Goal: Transaction & Acquisition: Purchase product/service

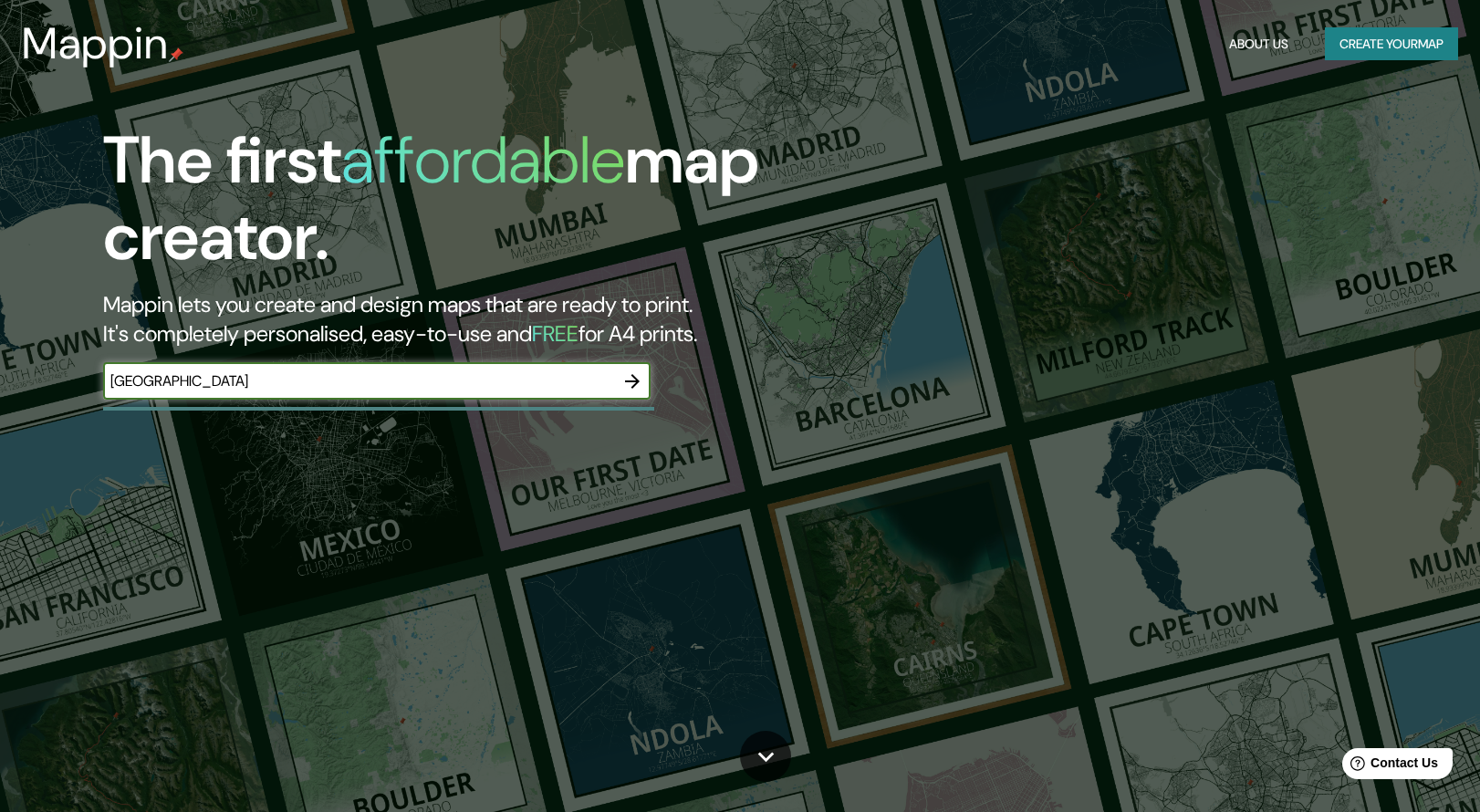
type input "[GEOGRAPHIC_DATA]"
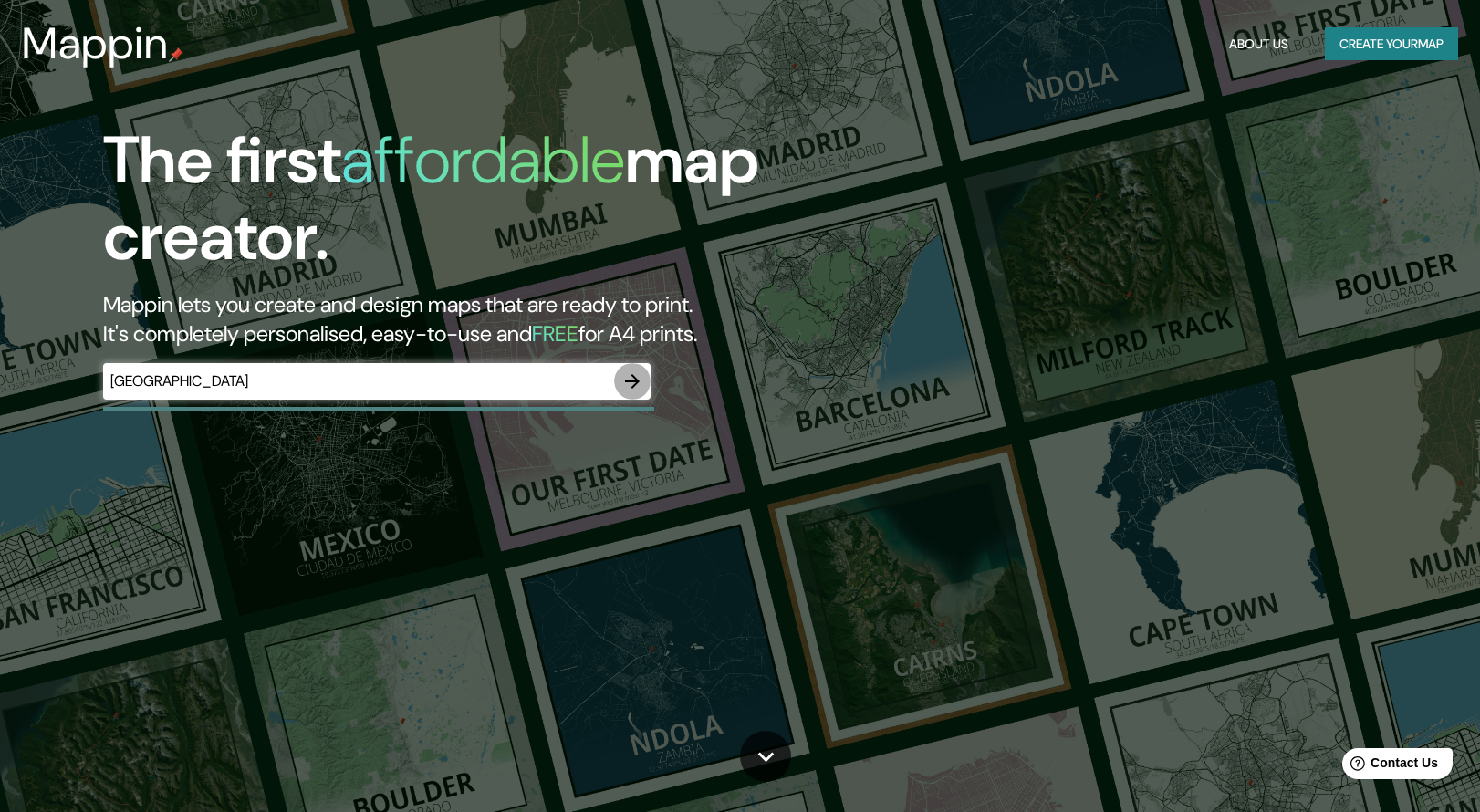
click at [629, 373] on icon "button" at bounding box center [632, 380] width 22 height 22
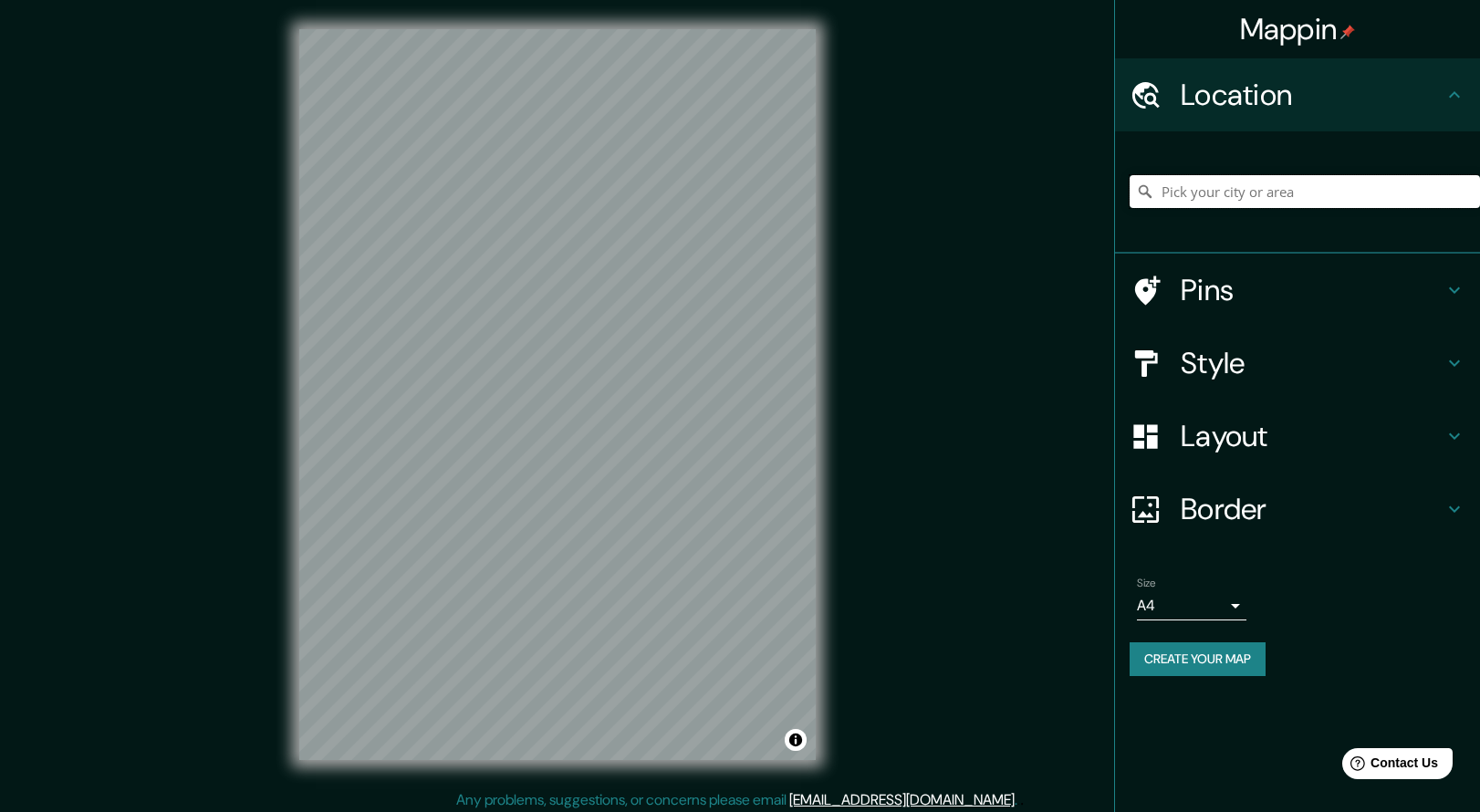
click at [1210, 191] on input "Pick your city or area" at bounding box center [1305, 192] width 351 height 33
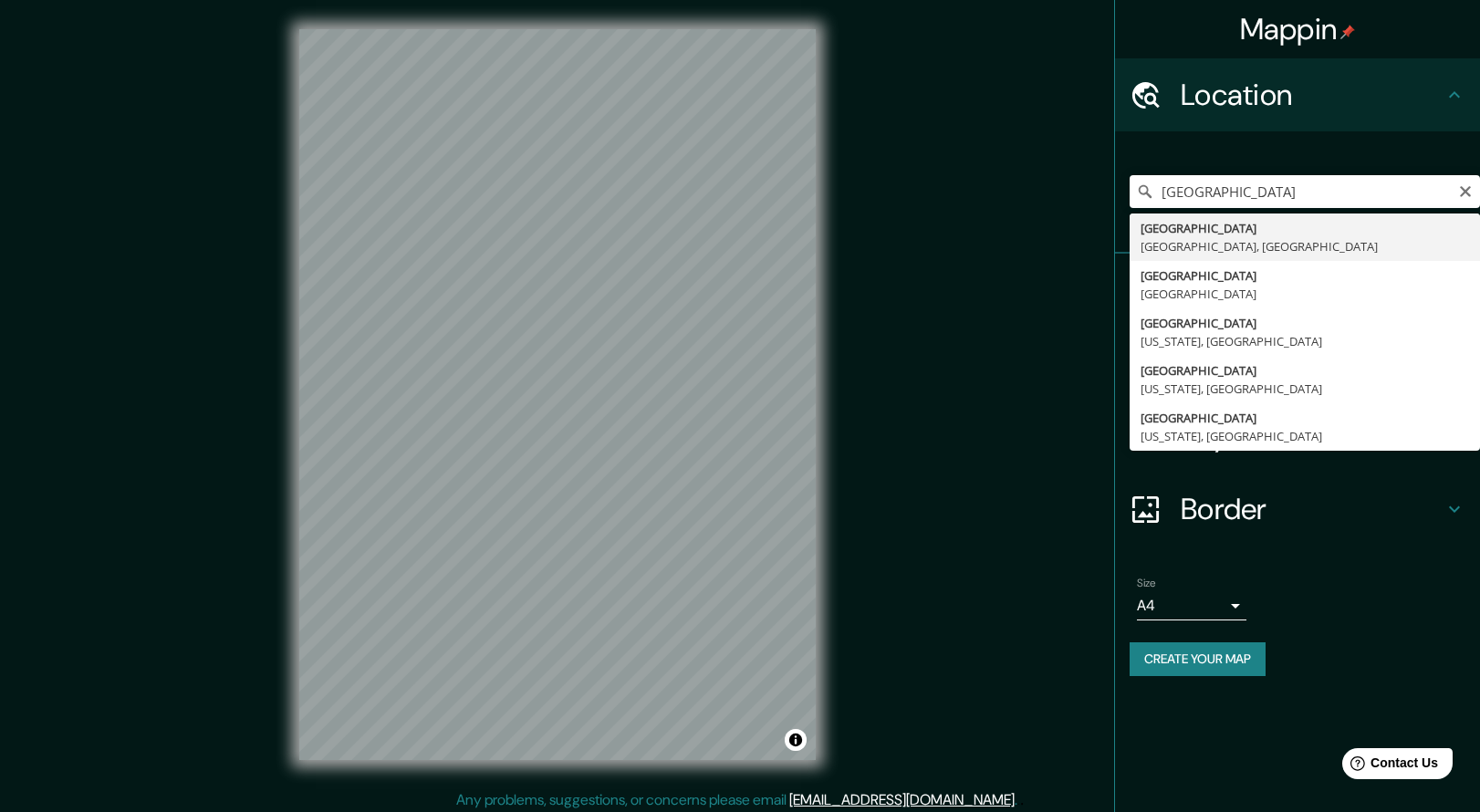
type input "[GEOGRAPHIC_DATA], [GEOGRAPHIC_DATA], [GEOGRAPHIC_DATA]"
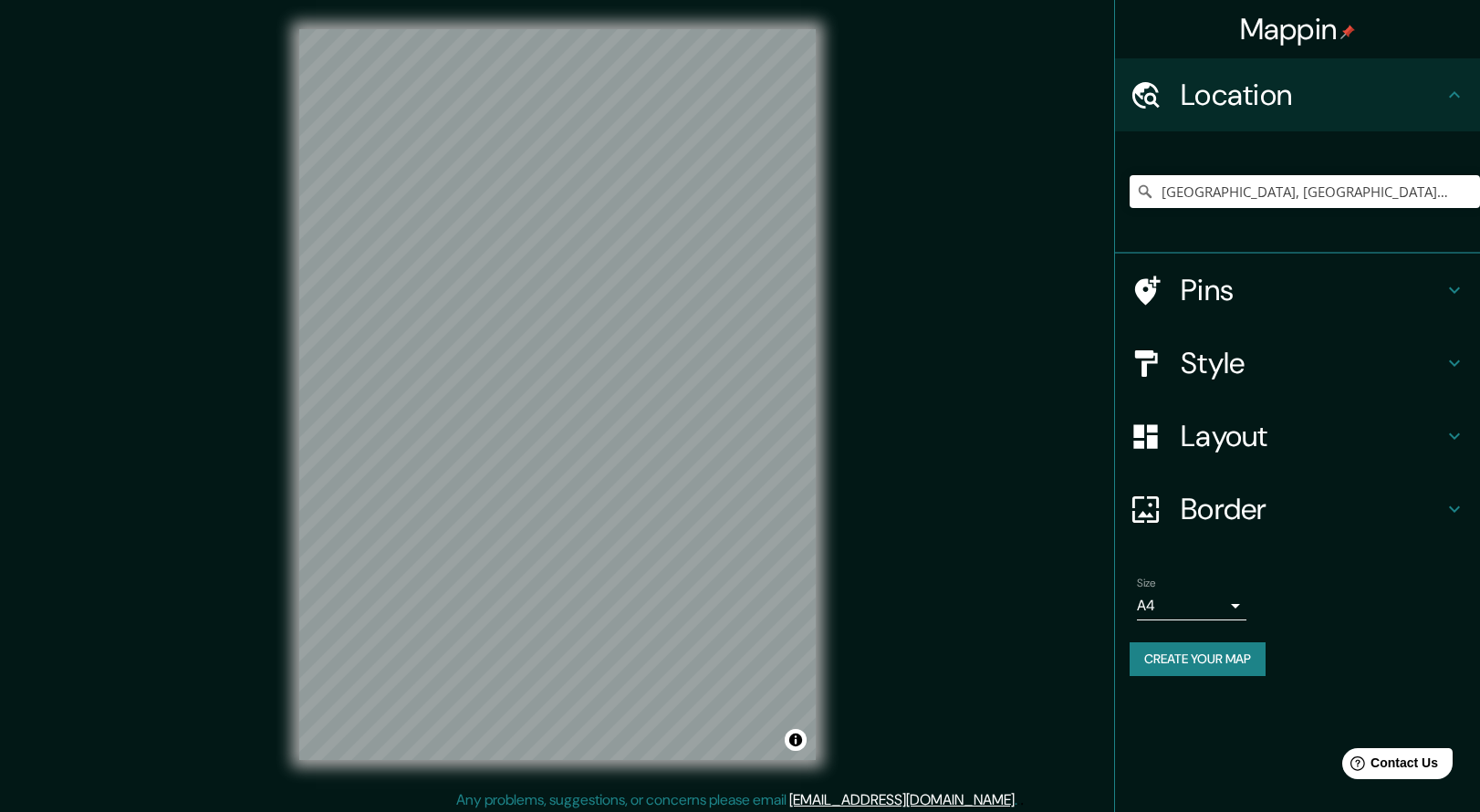
click at [1229, 602] on body "Mappin Location [GEOGRAPHIC_DATA], [GEOGRAPHIC_DATA], [GEOGRAPHIC_DATA] Pins St…" at bounding box center [740, 406] width 1480 height 812
click at [1176, 676] on li "A3" at bounding box center [1192, 672] width 110 height 33
click at [1239, 592] on body "Mappin Location [GEOGRAPHIC_DATA], [GEOGRAPHIC_DATA], [GEOGRAPHIC_DATA] Pins St…" at bounding box center [740, 406] width 1480 height 812
click at [1236, 593] on div at bounding box center [740, 406] width 1480 height 812
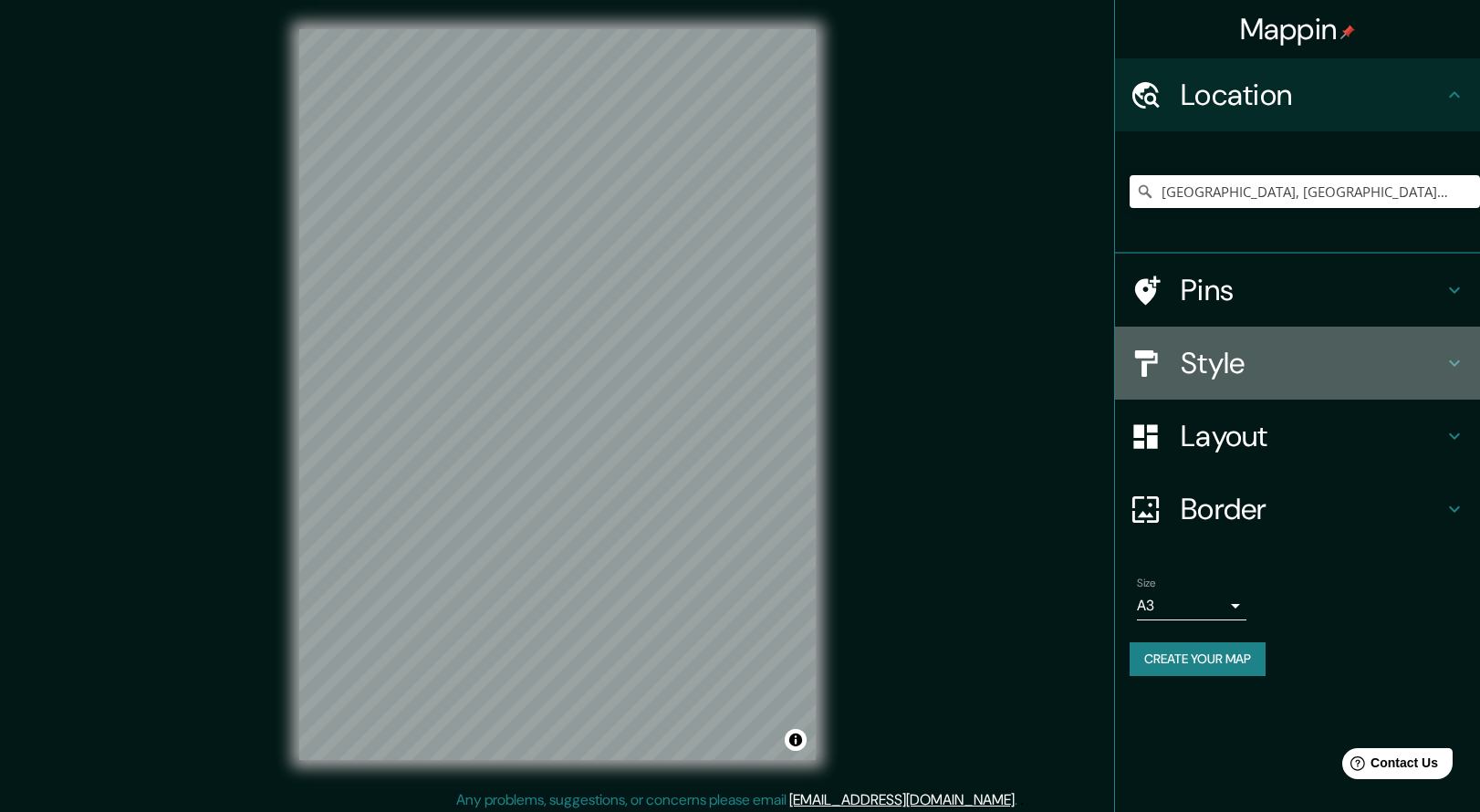
click at [1242, 368] on h4 "Style" at bounding box center [1311, 363] width 263 height 37
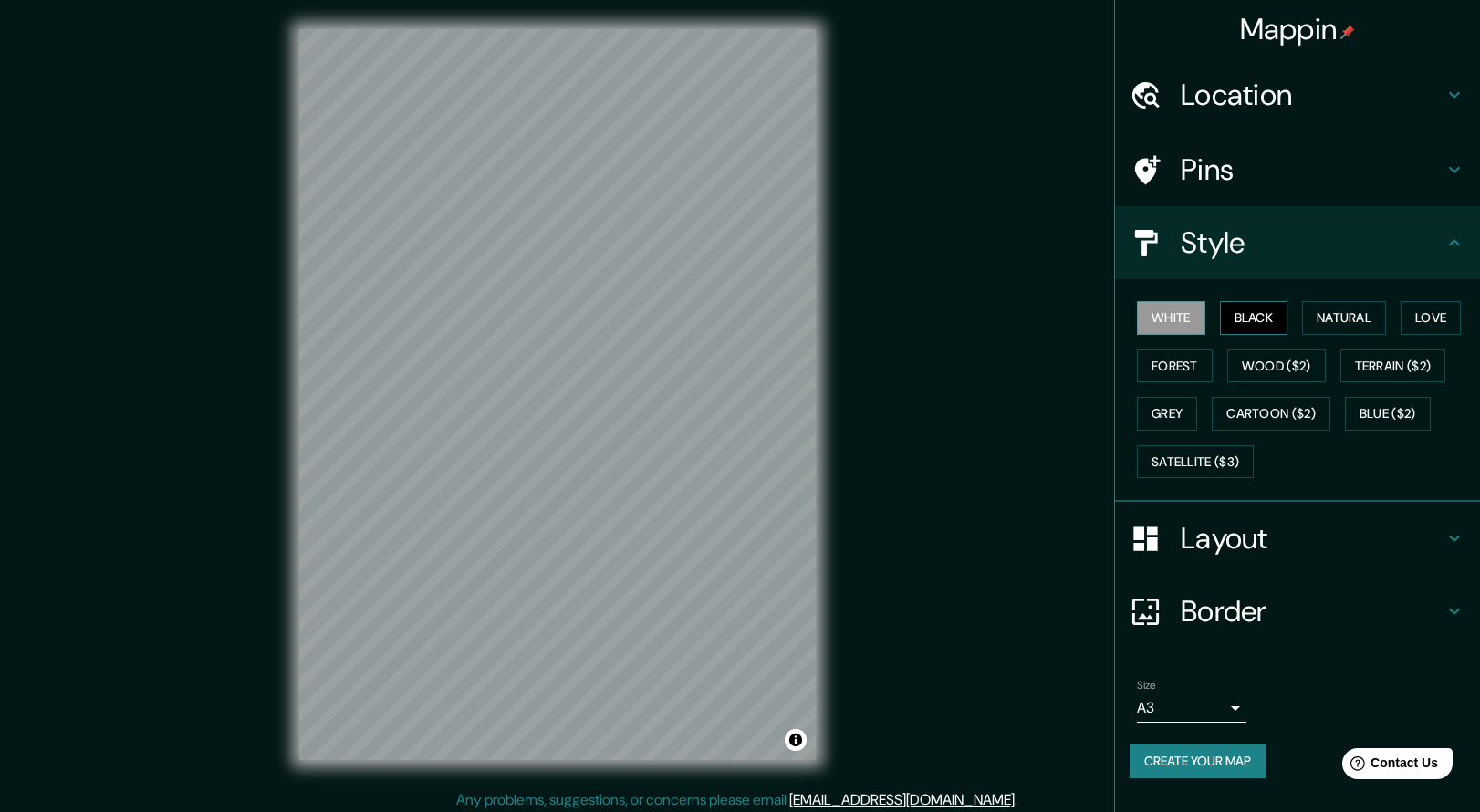
click at [1253, 316] on button "Black" at bounding box center [1254, 317] width 68 height 34
click at [1294, 360] on button "Wood ($2)" at bounding box center [1276, 366] width 98 height 34
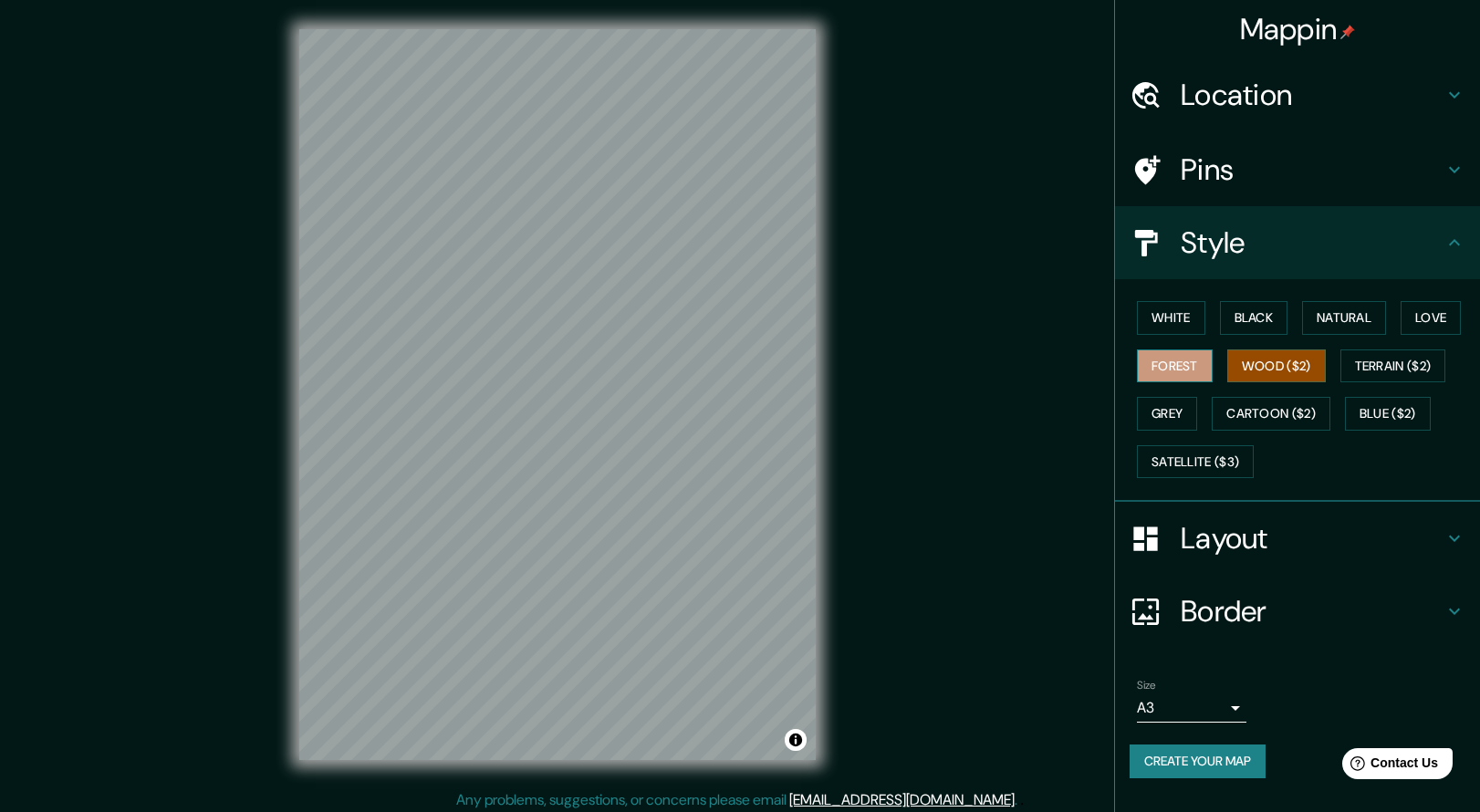
click at [1156, 358] on button "Forest" at bounding box center [1175, 366] width 76 height 34
click at [1165, 409] on button "Grey" at bounding box center [1167, 413] width 60 height 34
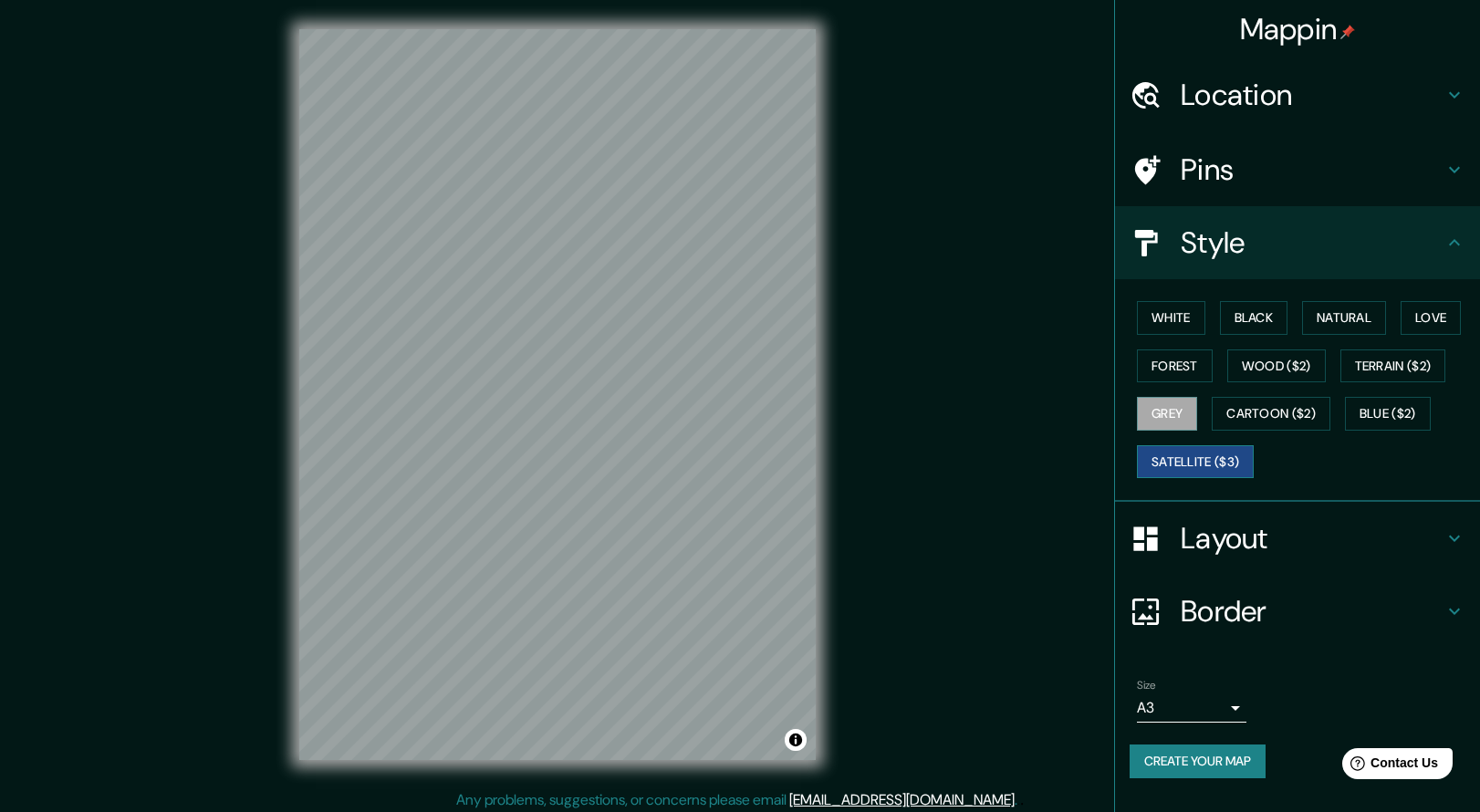
click at [1168, 449] on button "Satellite ($3)" at bounding box center [1195, 461] width 117 height 34
click at [1399, 406] on button "Blue ($2)" at bounding box center [1387, 413] width 86 height 34
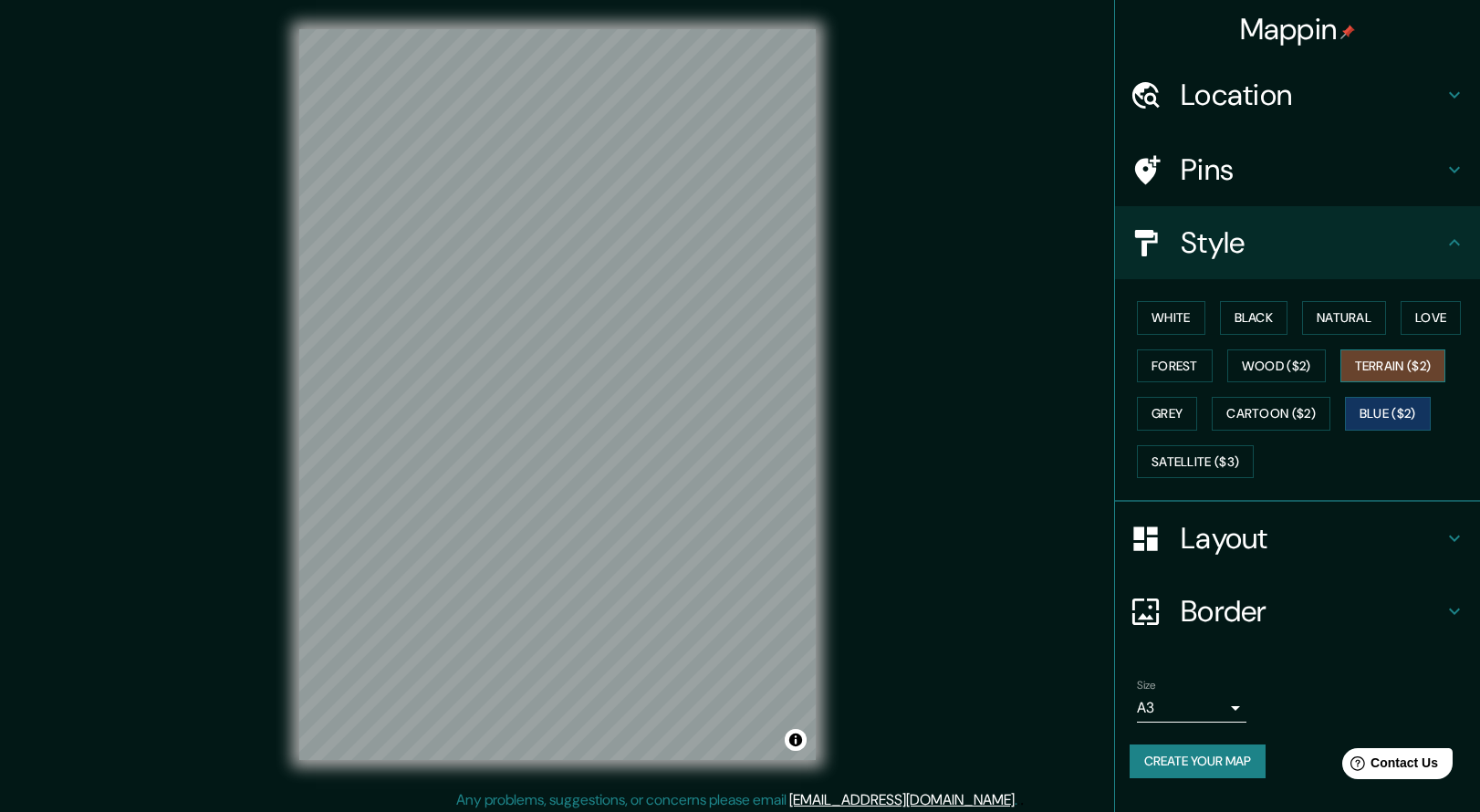
click at [1381, 350] on button "Terrain ($2)" at bounding box center [1393, 366] width 106 height 34
click at [1436, 316] on button "Love" at bounding box center [1430, 317] width 60 height 34
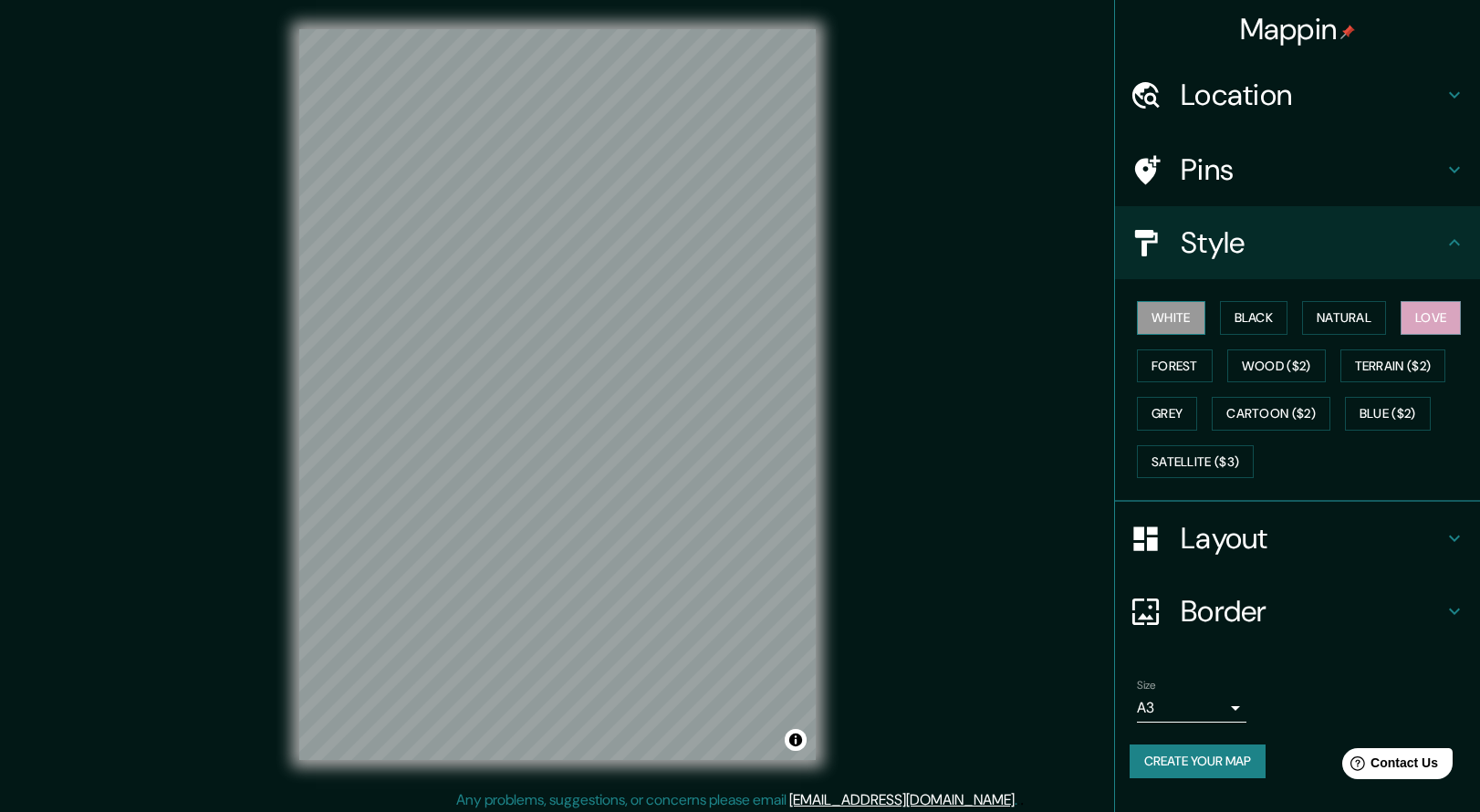
click at [1161, 311] on button "White" at bounding box center [1171, 317] width 68 height 34
click at [1175, 356] on button "Forest" at bounding box center [1175, 366] width 76 height 34
click at [1176, 310] on button "White" at bounding box center [1171, 317] width 68 height 34
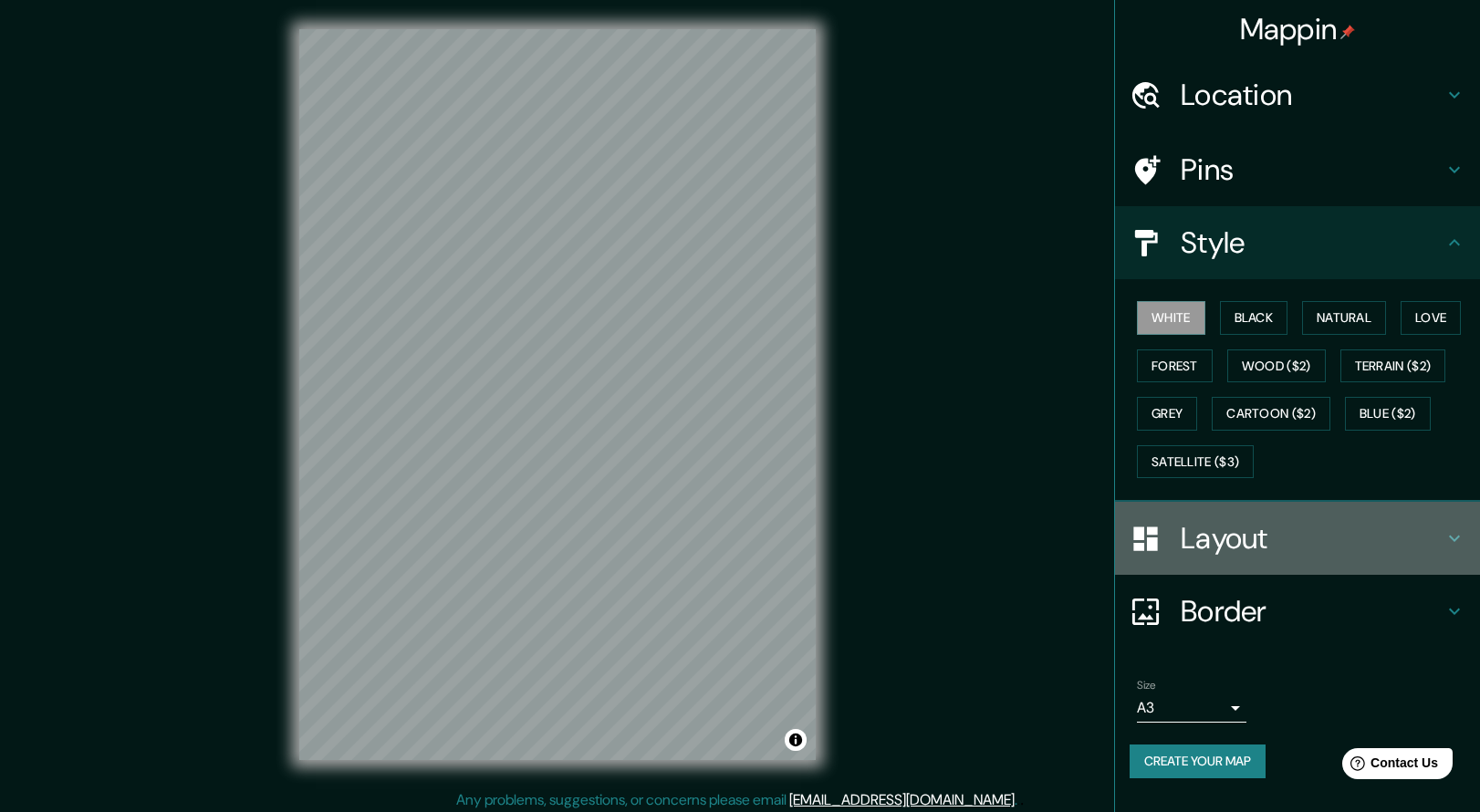
click at [1225, 537] on h4 "Layout" at bounding box center [1311, 538] width 263 height 37
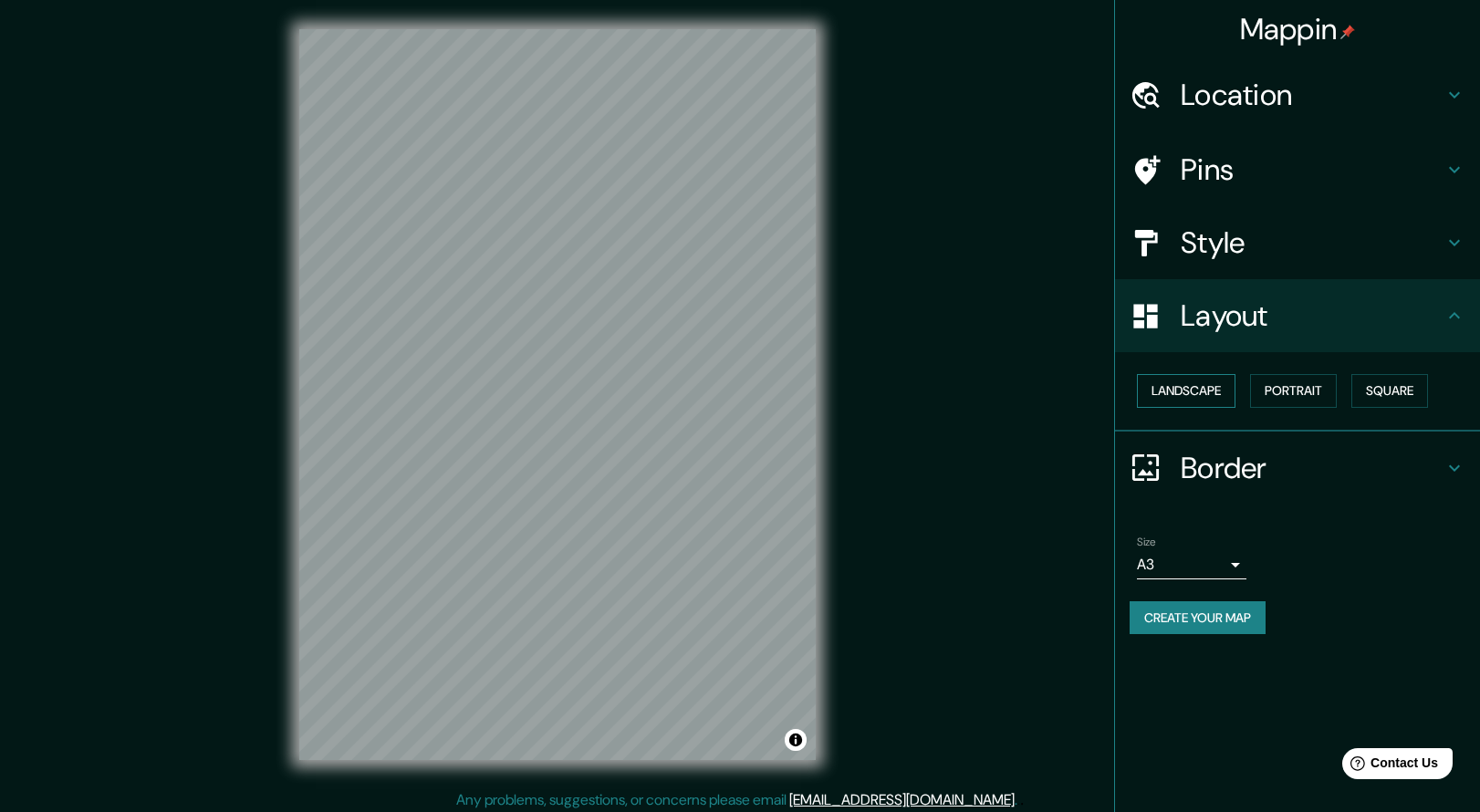
click at [1196, 374] on button "Landscape" at bounding box center [1186, 390] width 98 height 34
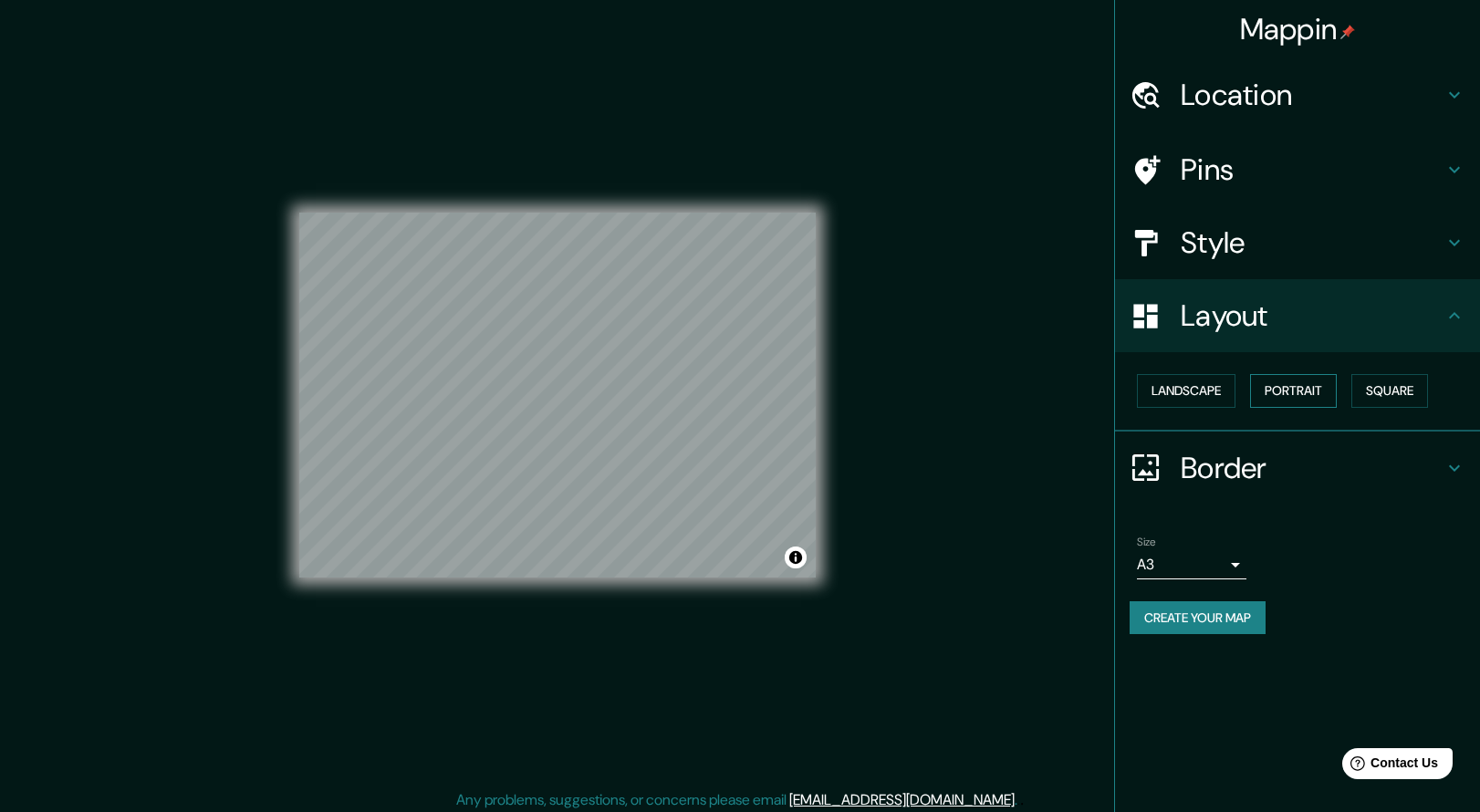
click at [1299, 388] on button "Portrait" at bounding box center [1293, 390] width 87 height 34
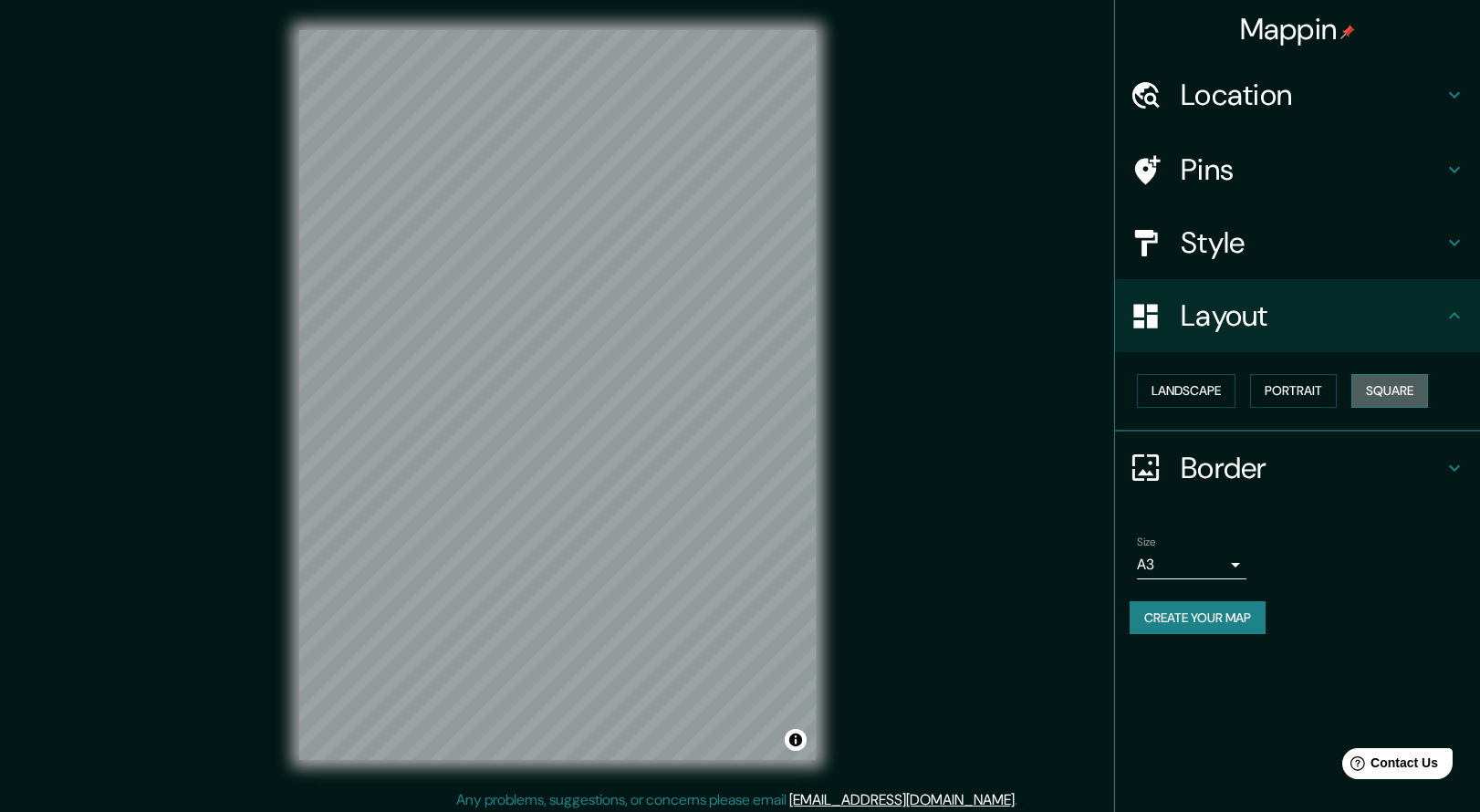
click at [1396, 390] on button "Square" at bounding box center [1389, 390] width 77 height 34
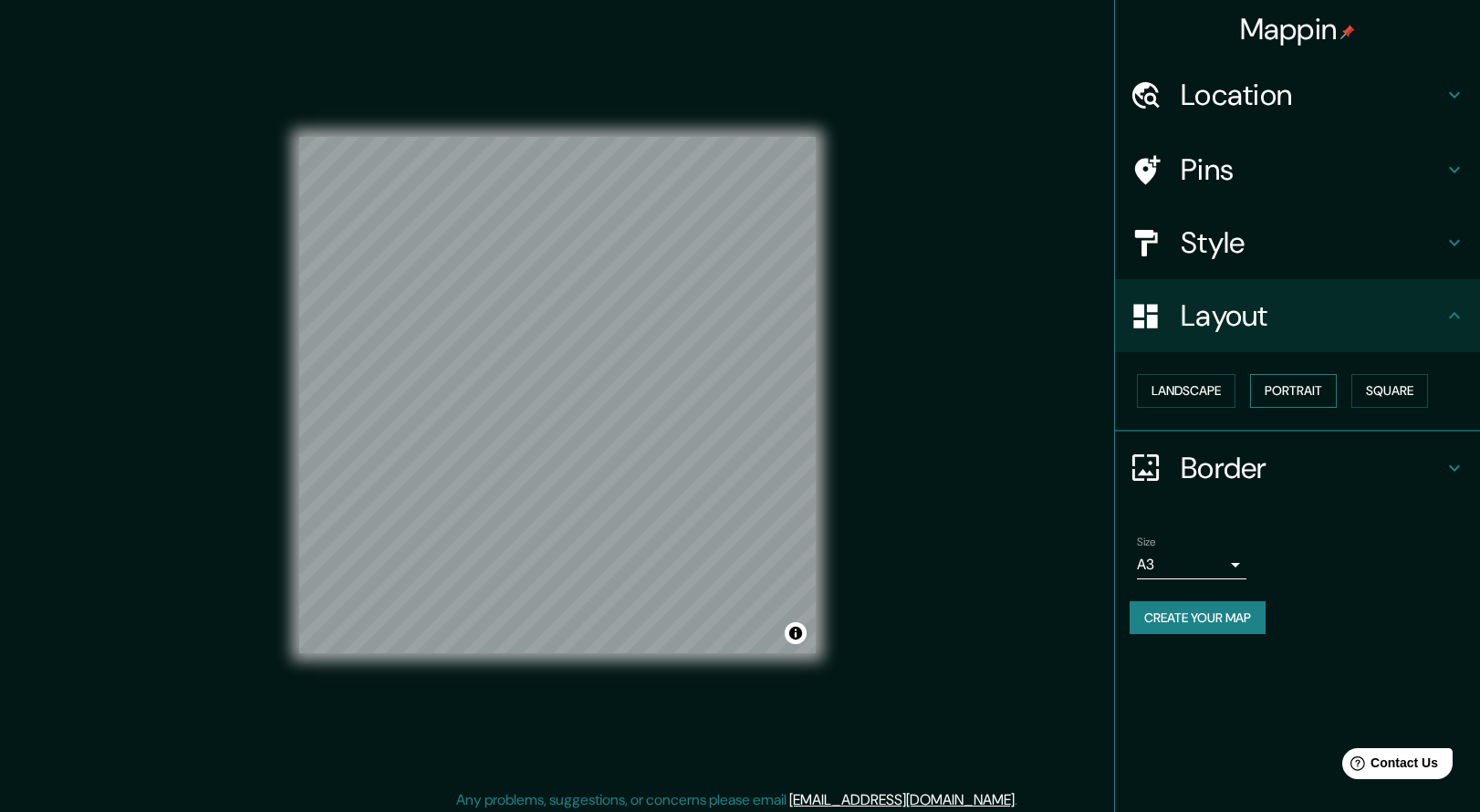
click at [1302, 380] on button "Portrait" at bounding box center [1293, 390] width 87 height 34
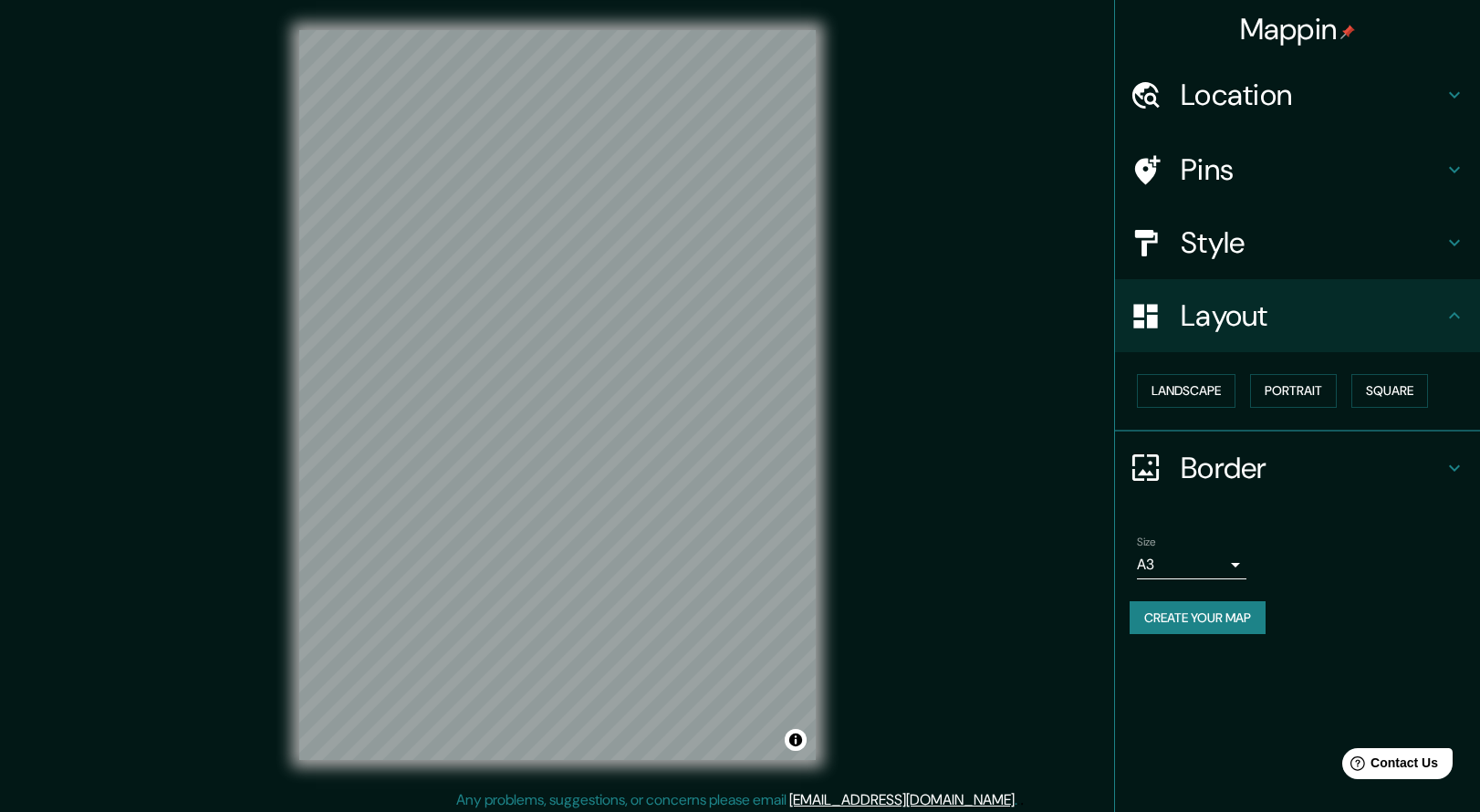
click at [1183, 463] on h4 "Border" at bounding box center [1311, 468] width 263 height 37
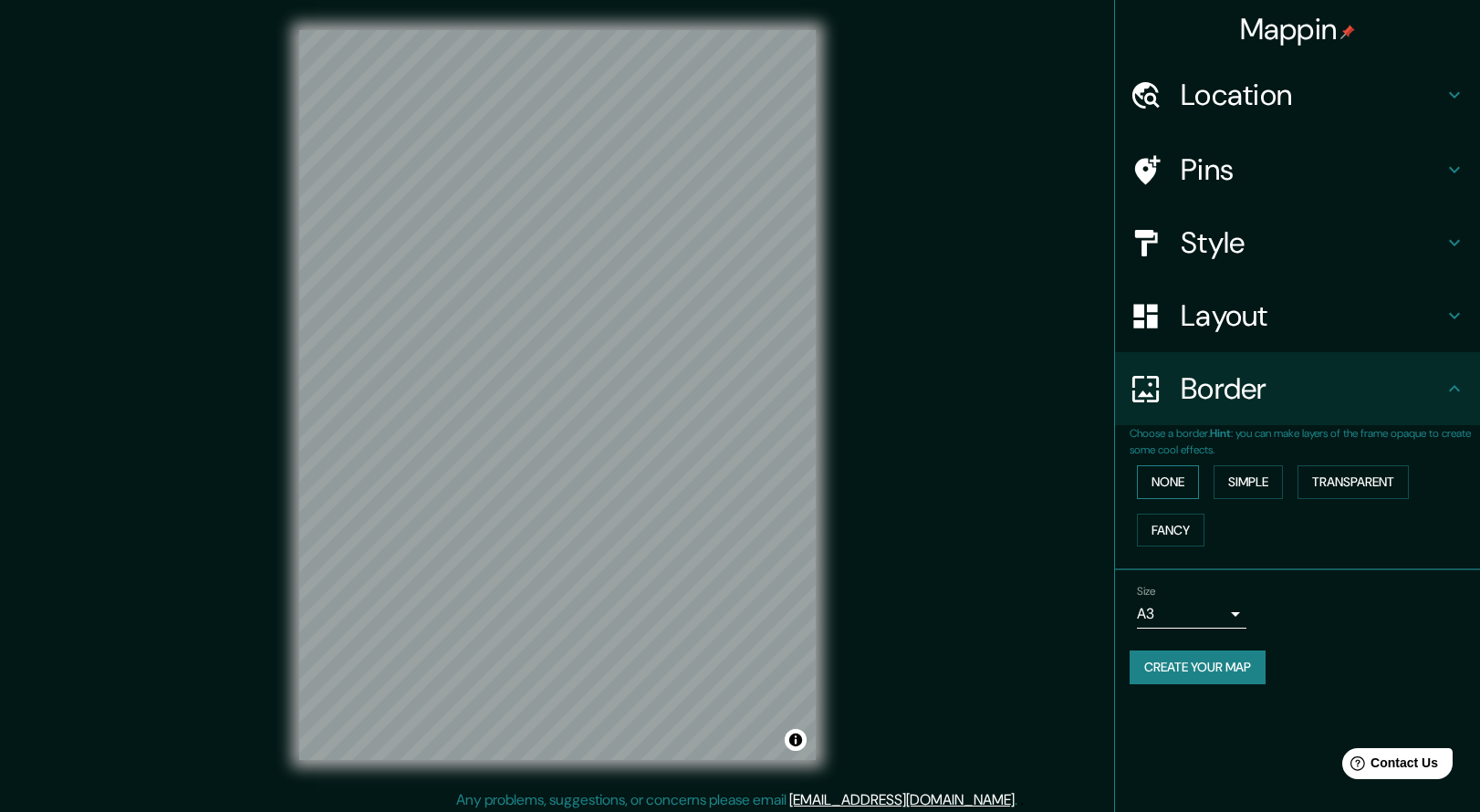
click at [1165, 477] on button "None" at bounding box center [1168, 482] width 62 height 34
click at [1270, 475] on button "Simple" at bounding box center [1248, 482] width 69 height 34
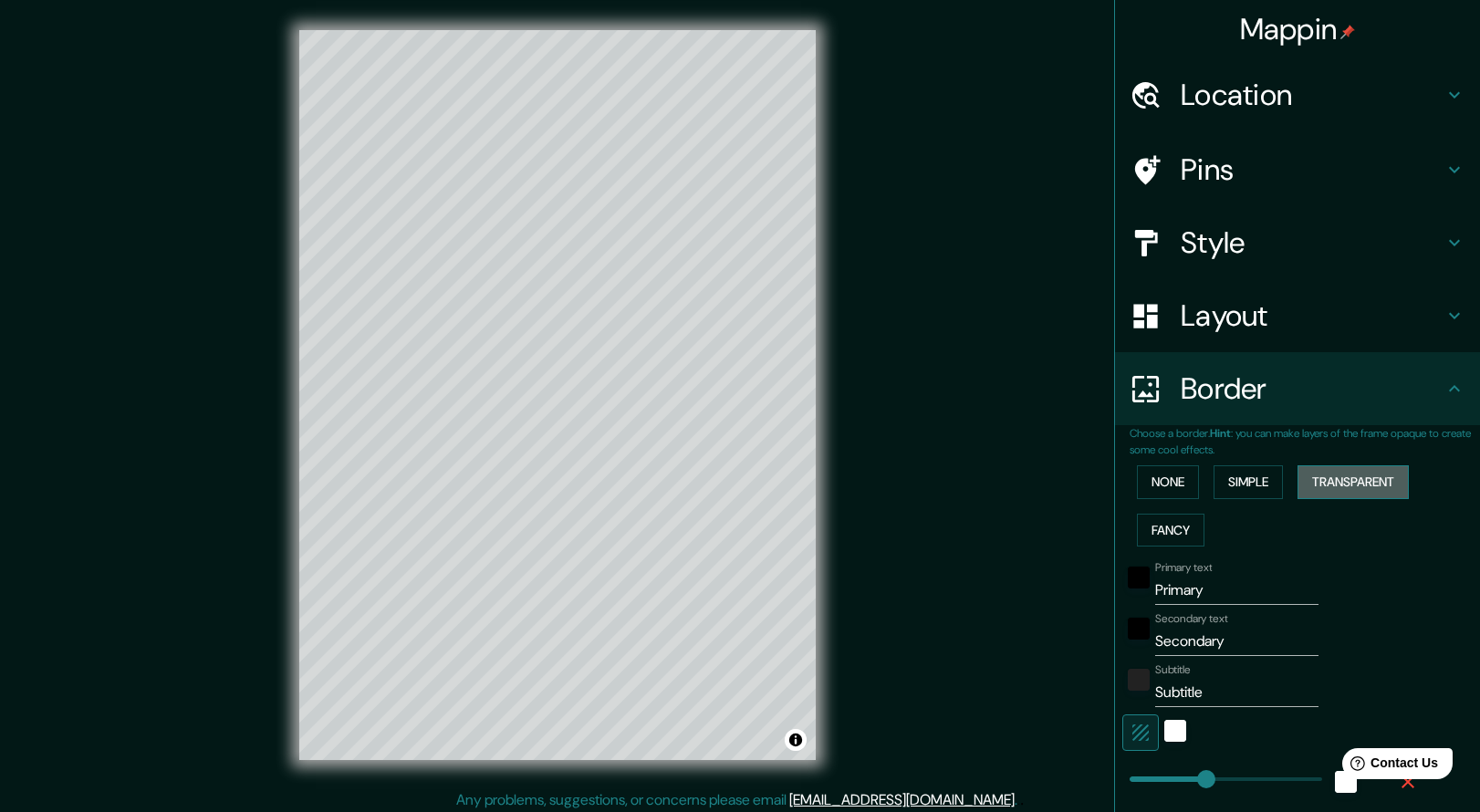
click at [1352, 481] on button "Transparent" at bounding box center [1353, 482] width 112 height 34
click at [1171, 523] on button "Fancy" at bounding box center [1171, 530] width 67 height 34
click at [1254, 477] on button "Simple" at bounding box center [1248, 482] width 69 height 34
click at [1175, 722] on div "white" at bounding box center [1175, 730] width 22 height 22
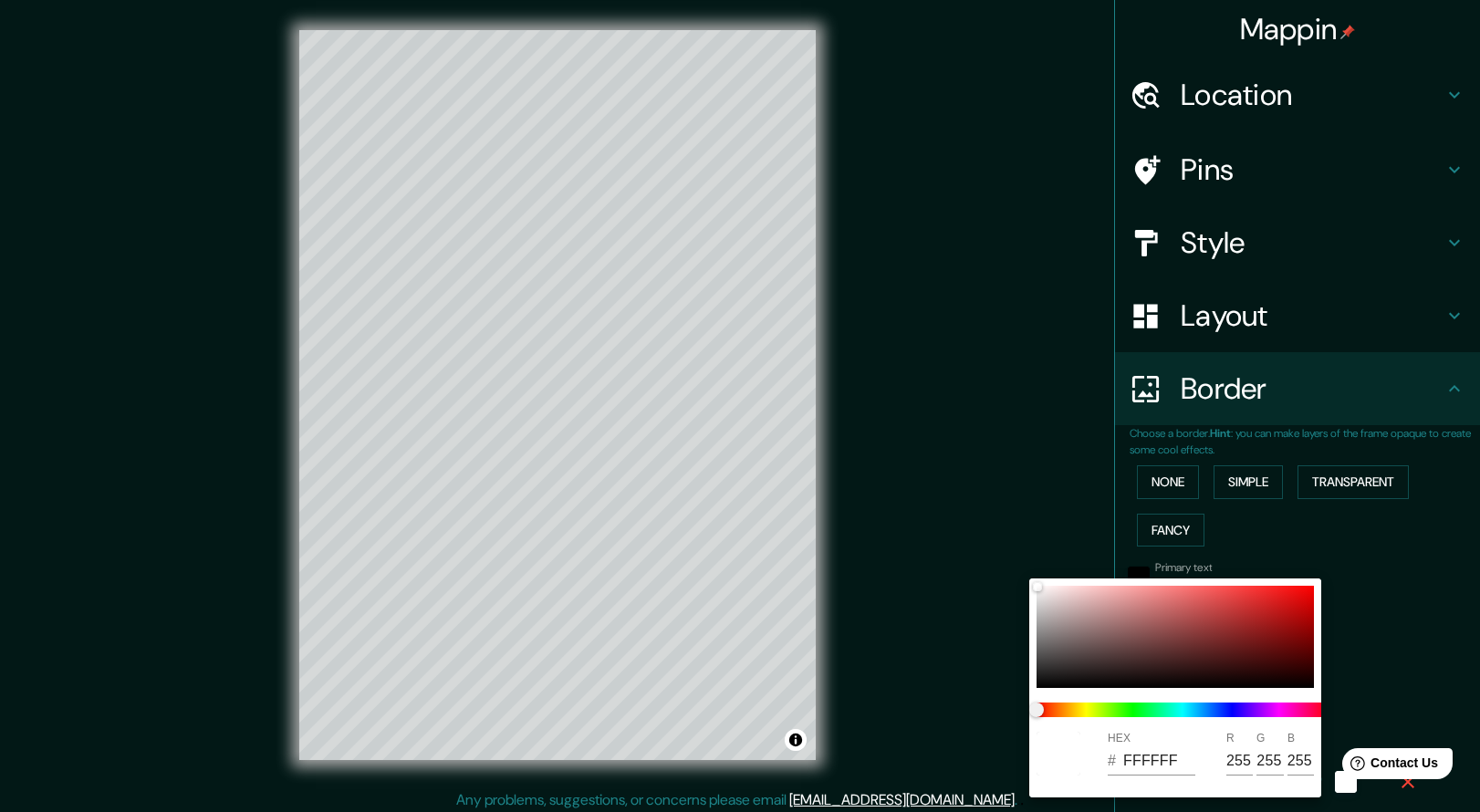
click at [974, 716] on div at bounding box center [740, 406] width 1480 height 812
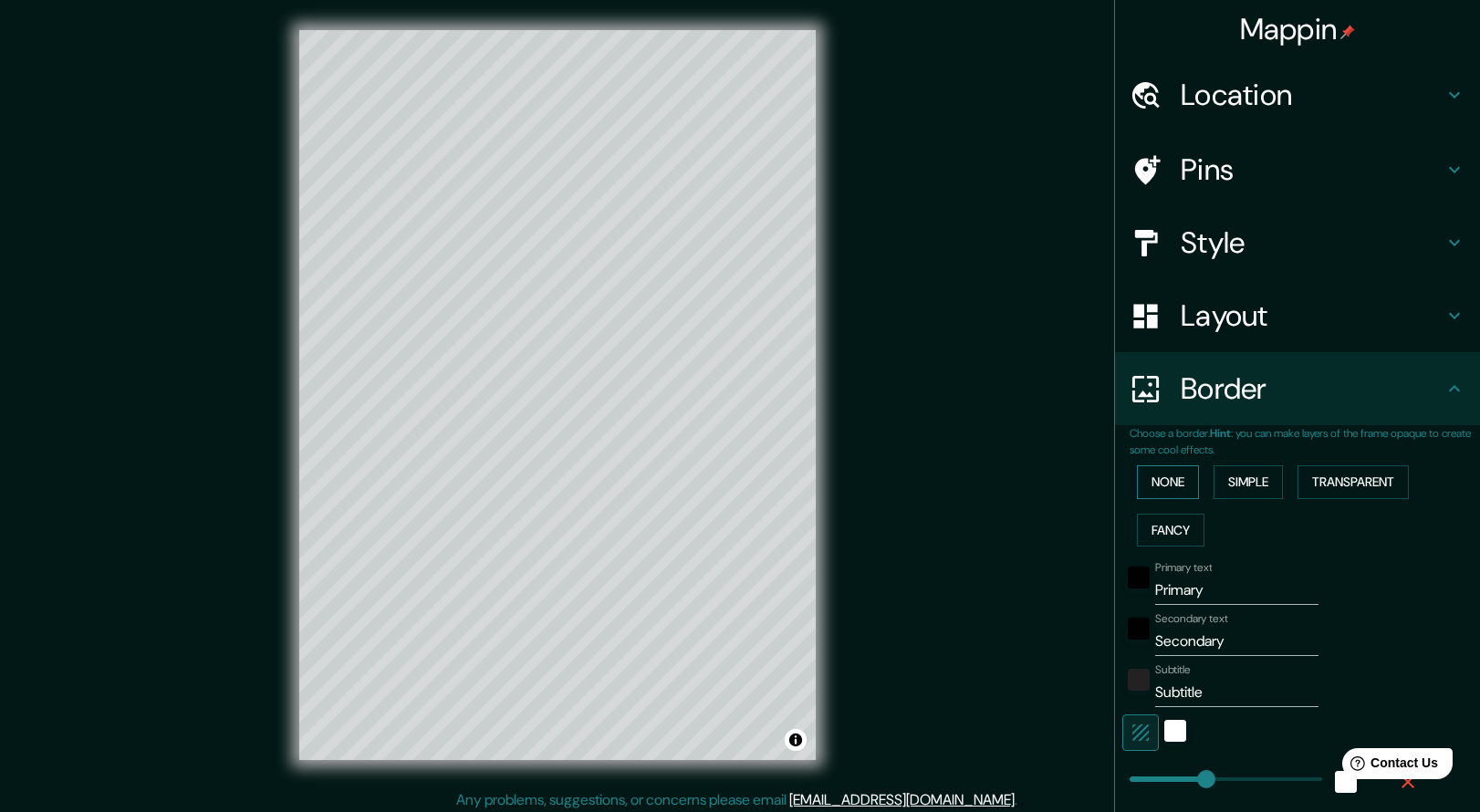
click at [1175, 465] on button "None" at bounding box center [1168, 482] width 62 height 34
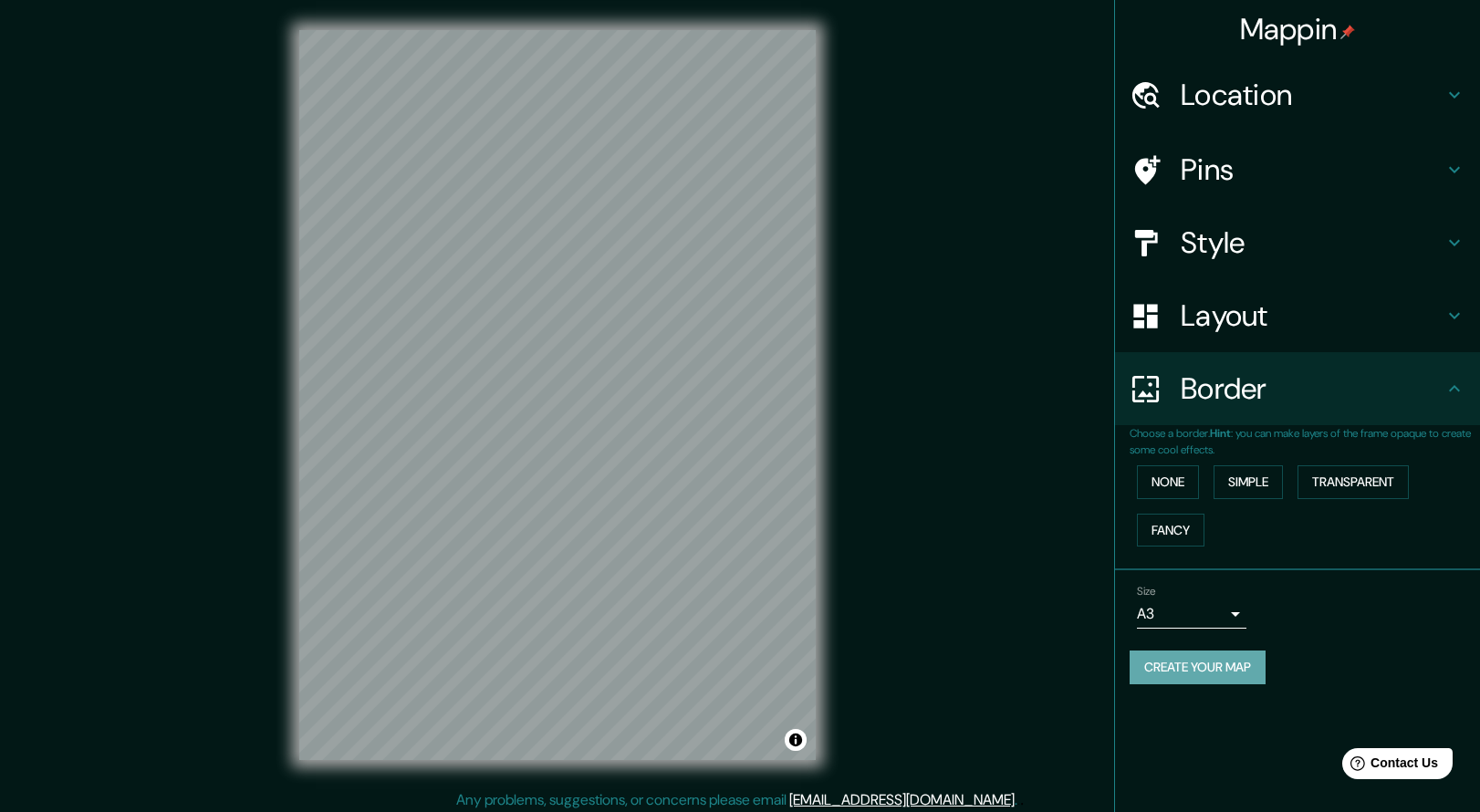
click at [1180, 663] on button "Create your map" at bounding box center [1197, 667] width 136 height 34
click at [1337, 631] on div "Size A3 a4 Create your map" at bounding box center [1297, 638] width 335 height 121
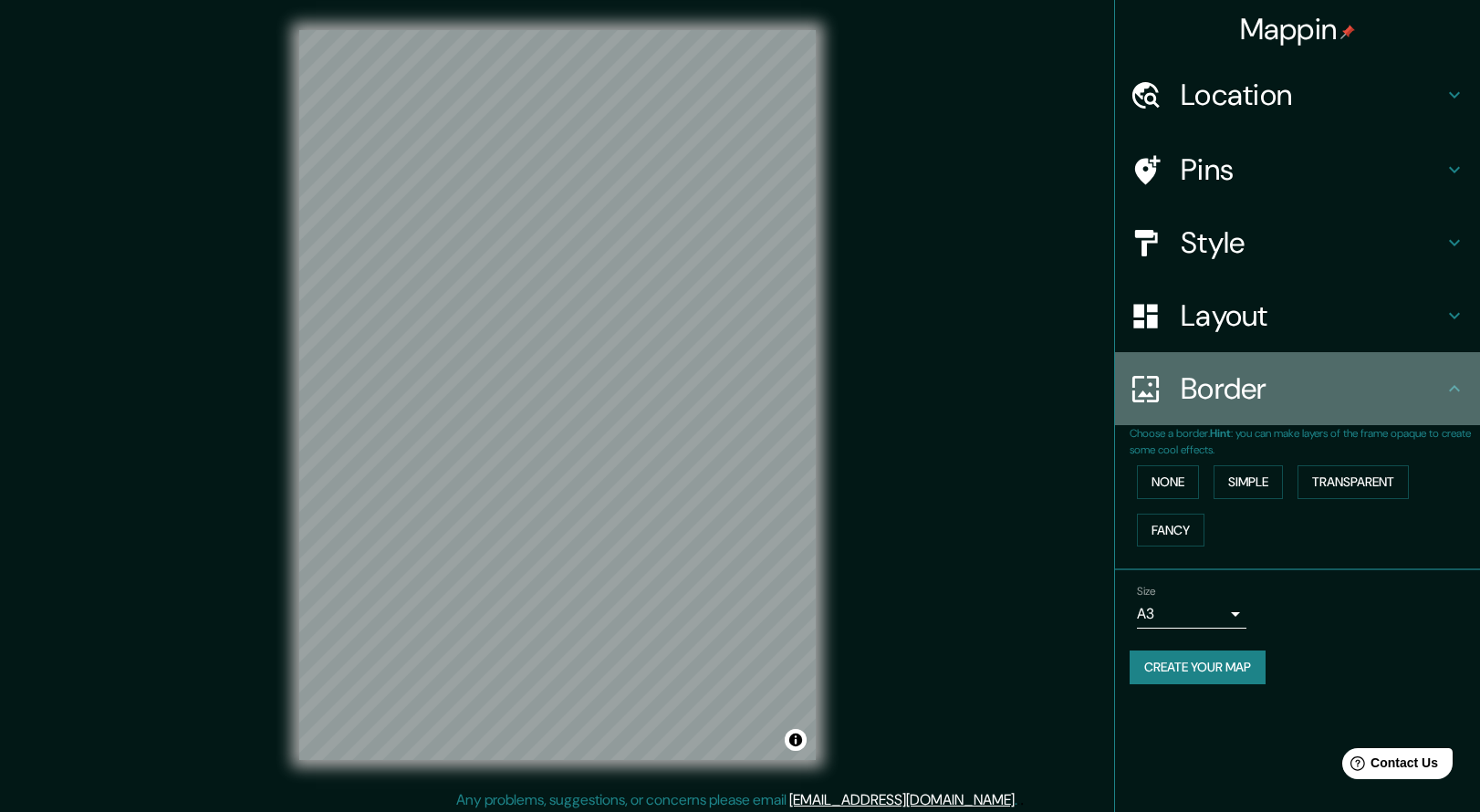
click at [1417, 385] on h4 "Border" at bounding box center [1311, 388] width 263 height 37
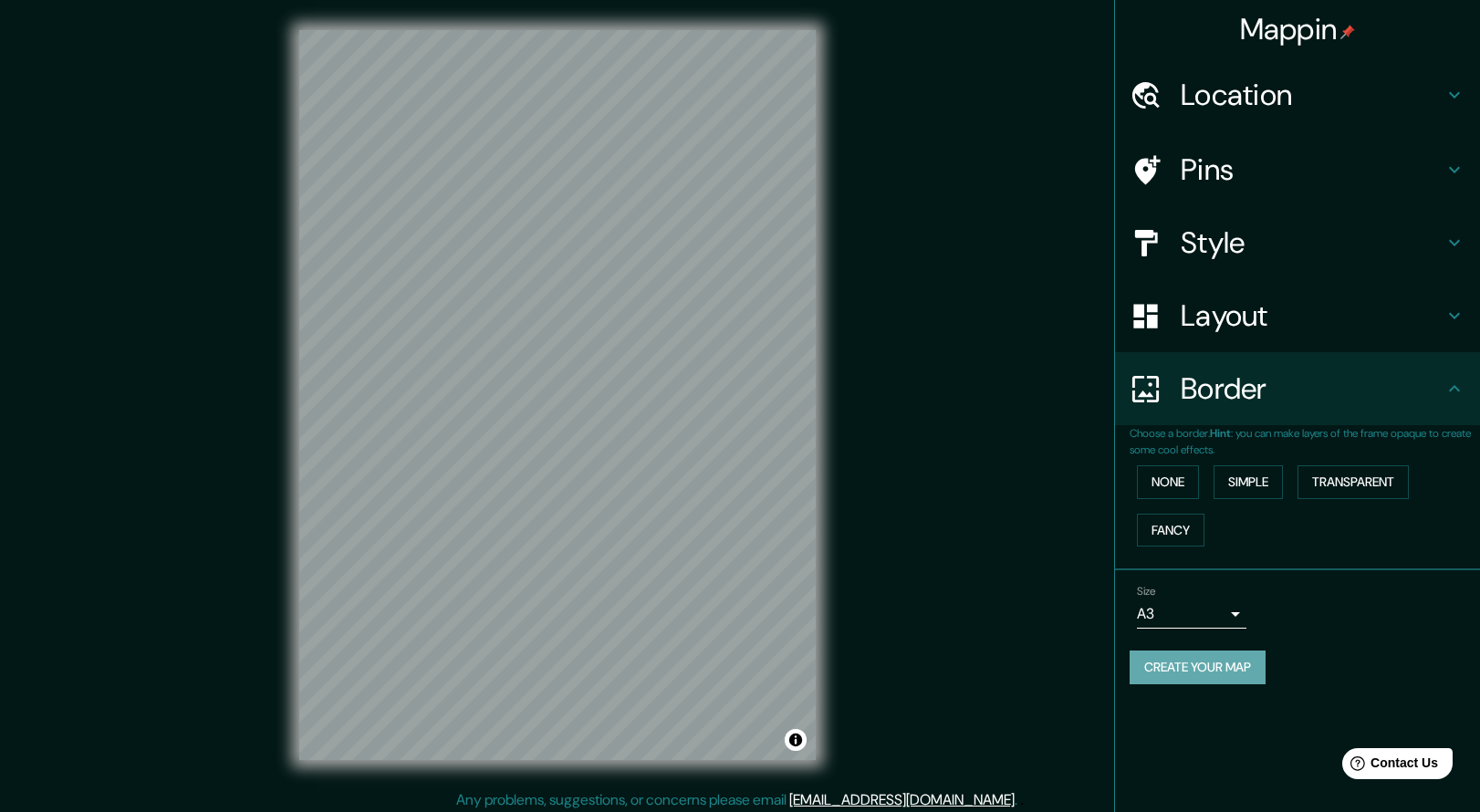
click at [1189, 660] on button "Create your map" at bounding box center [1197, 667] width 136 height 34
click at [797, 735] on button "Toggle attribution" at bounding box center [795, 739] width 22 height 22
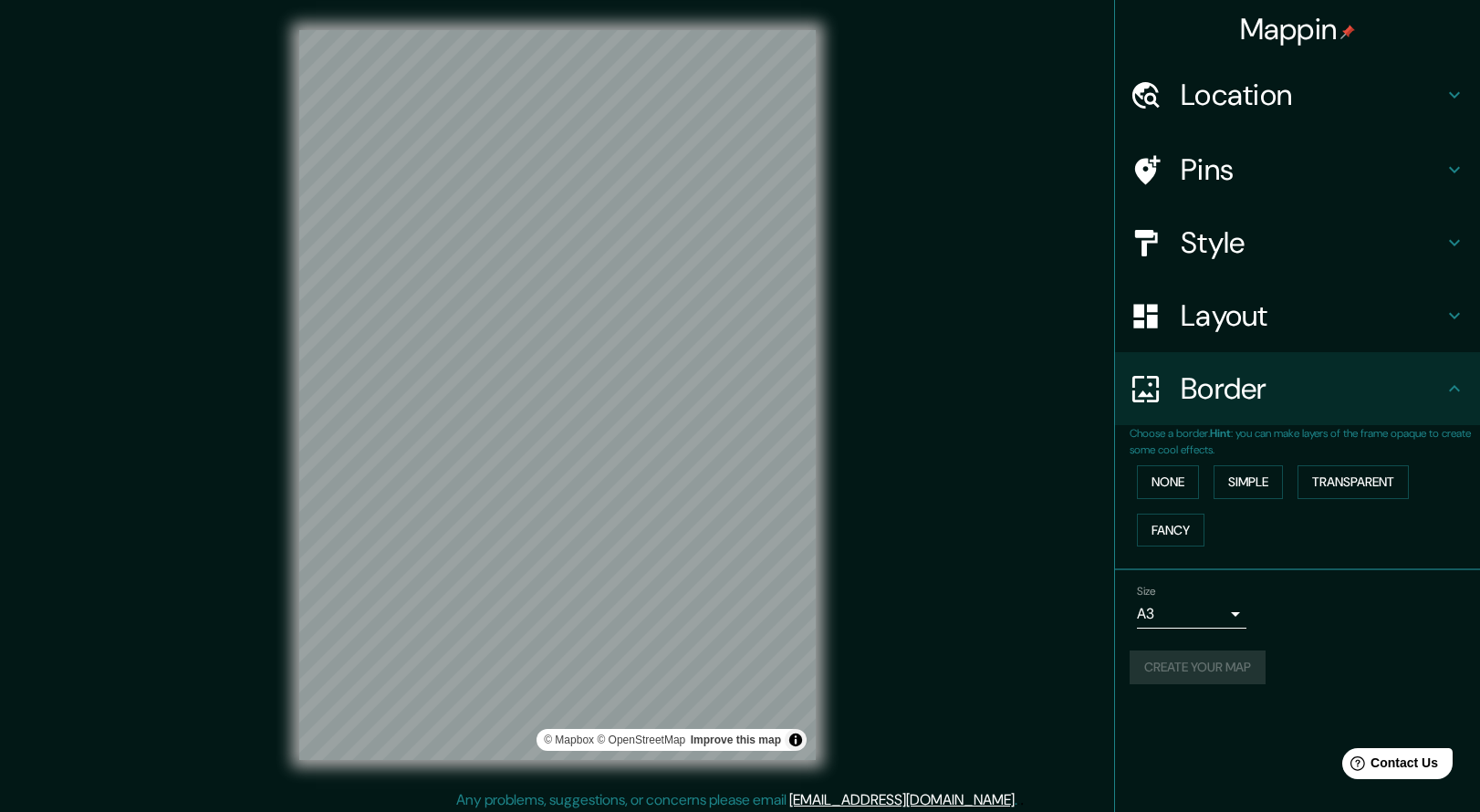
click at [797, 735] on button "Toggle attribution" at bounding box center [795, 739] width 22 height 22
click at [916, 720] on div "Mappin Location [GEOGRAPHIC_DATA], [GEOGRAPHIC_DATA], [GEOGRAPHIC_DATA] Pins St…" at bounding box center [740, 408] width 1480 height 818
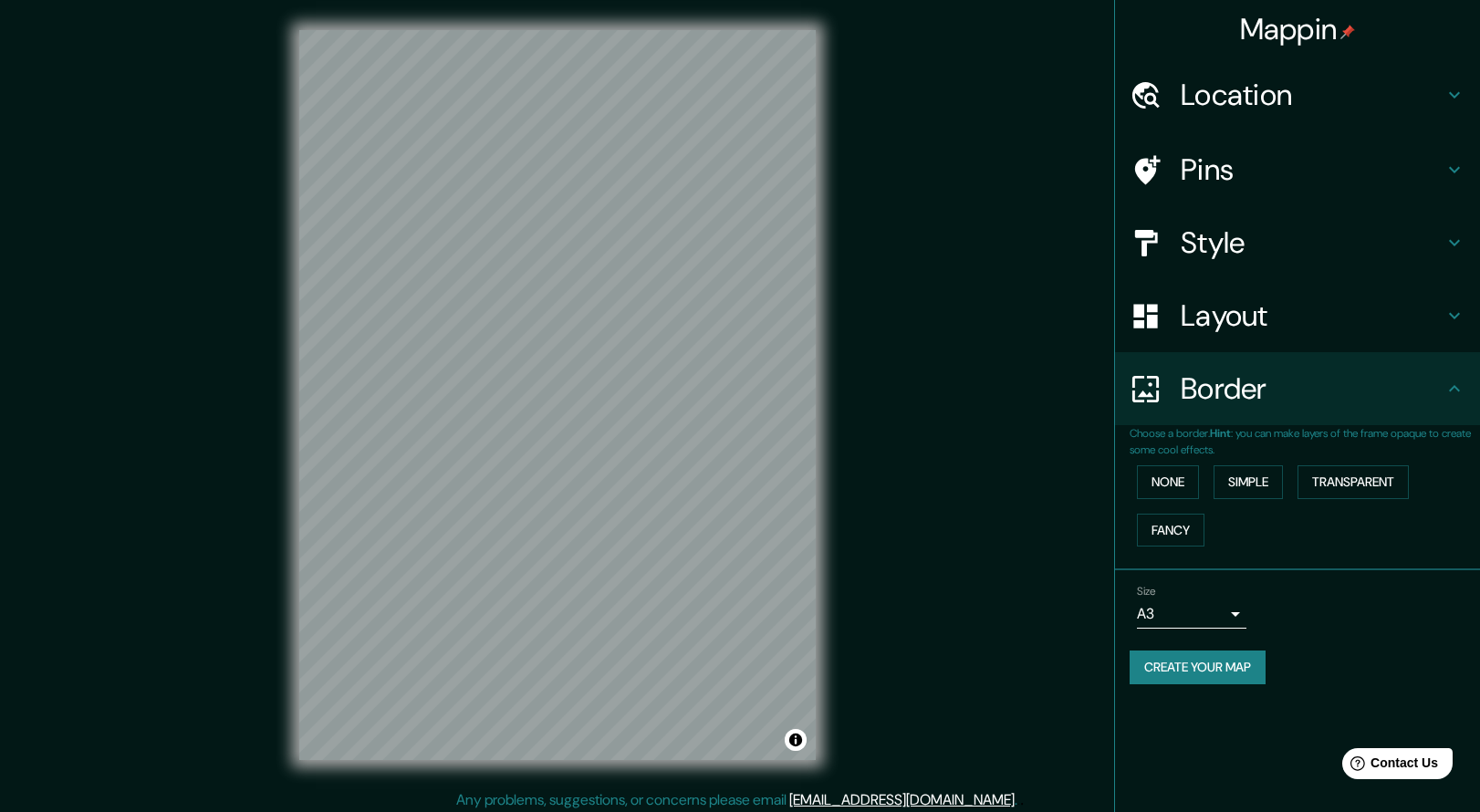
click at [1456, 385] on icon at bounding box center [1453, 388] width 11 height 7
click at [1380, 382] on h4 "Border" at bounding box center [1311, 388] width 263 height 37
click at [1158, 471] on button "None" at bounding box center [1168, 482] width 62 height 34
click at [1237, 608] on body "Mappin Location [GEOGRAPHIC_DATA], [GEOGRAPHIC_DATA], [GEOGRAPHIC_DATA] Pins St…" at bounding box center [740, 406] width 1480 height 812
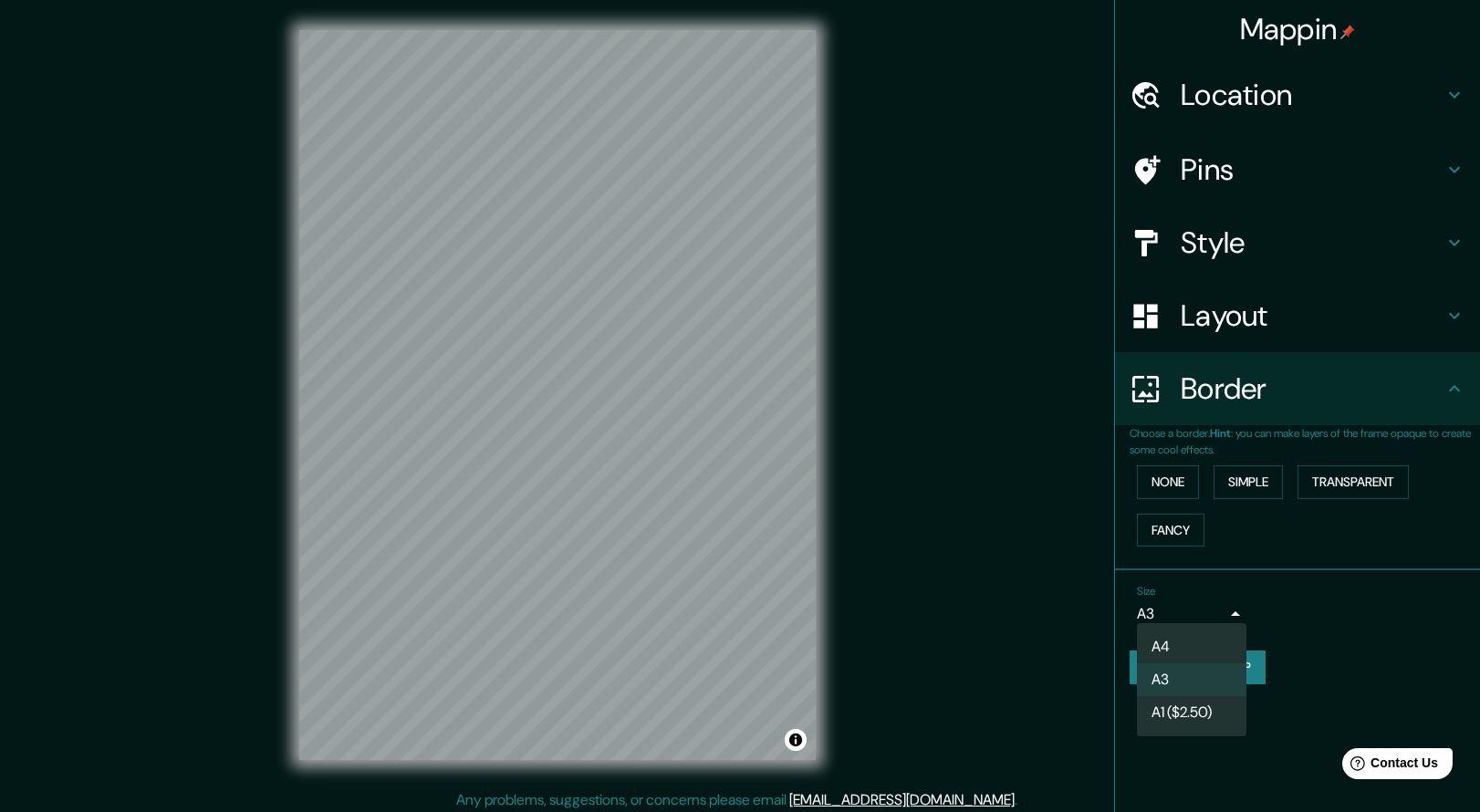
click at [1189, 648] on li "A4" at bounding box center [1192, 646] width 110 height 33
click at [1166, 662] on button "Create your map" at bounding box center [1197, 667] width 136 height 34
click at [1156, 620] on body "Mappin Location [GEOGRAPHIC_DATA], [GEOGRAPHIC_DATA], [GEOGRAPHIC_DATA] Pins St…" at bounding box center [740, 406] width 1480 height 812
click at [1156, 685] on li "A3" at bounding box center [1192, 679] width 110 height 33
type input "a4"
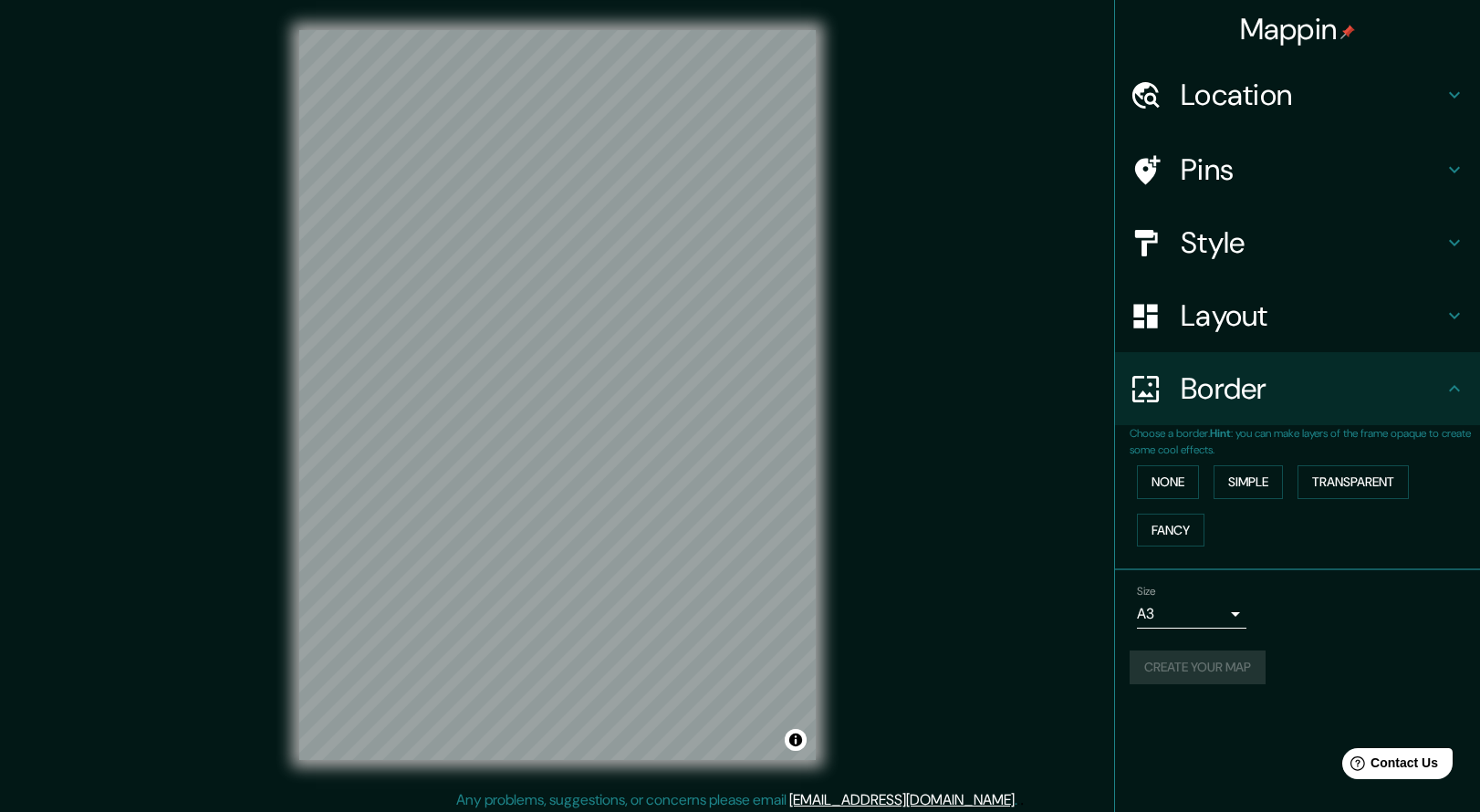
click at [1174, 661] on div "Create your map" at bounding box center [1297, 667] width 335 height 34
click at [1193, 726] on div "Mappin Location [GEOGRAPHIC_DATA], [GEOGRAPHIC_DATA], [GEOGRAPHIC_DATA] Pins St…" at bounding box center [1297, 406] width 366 height 812
click at [1135, 60] on div "Location" at bounding box center [1297, 95] width 365 height 73
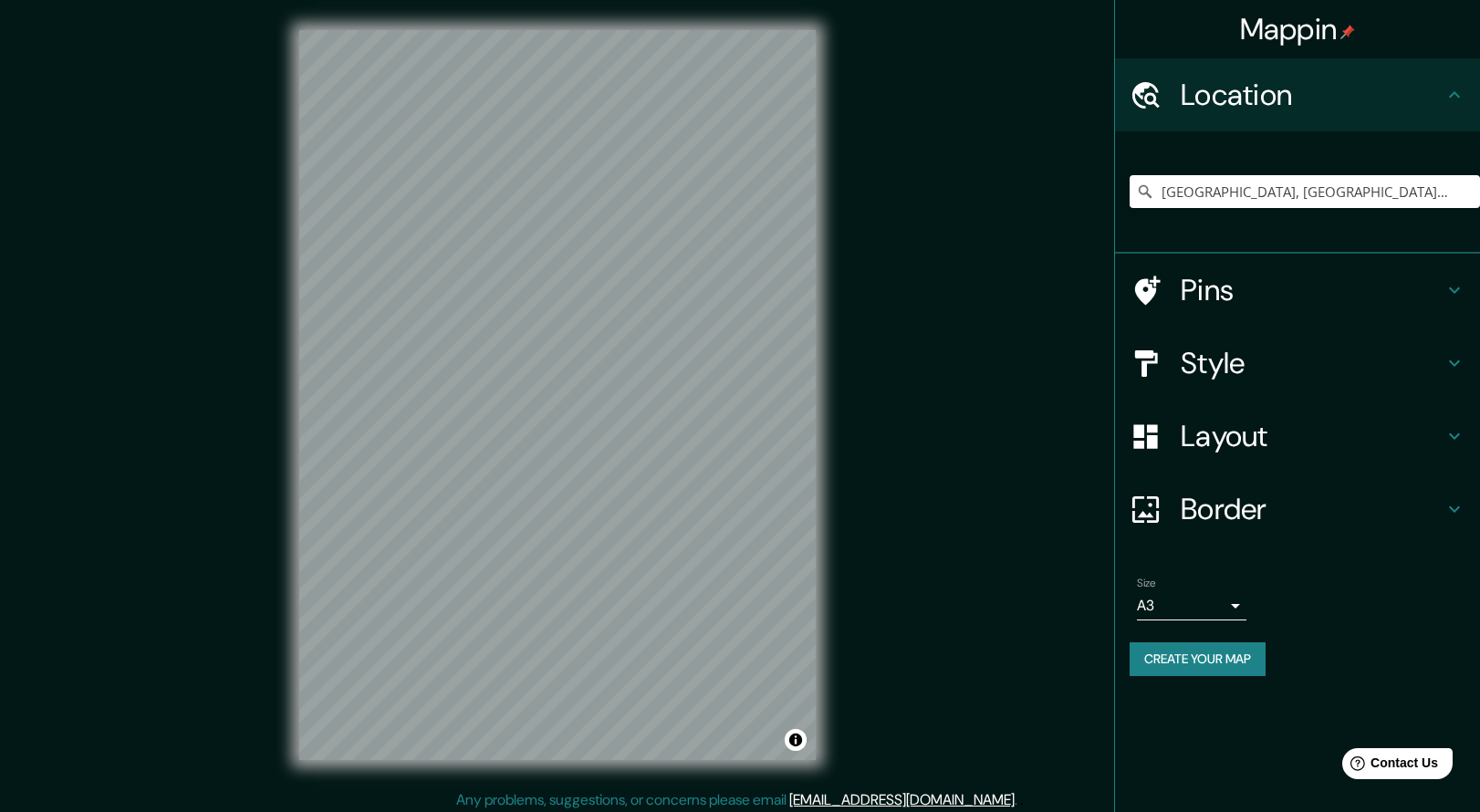
click at [1145, 79] on icon at bounding box center [1145, 94] width 32 height 32
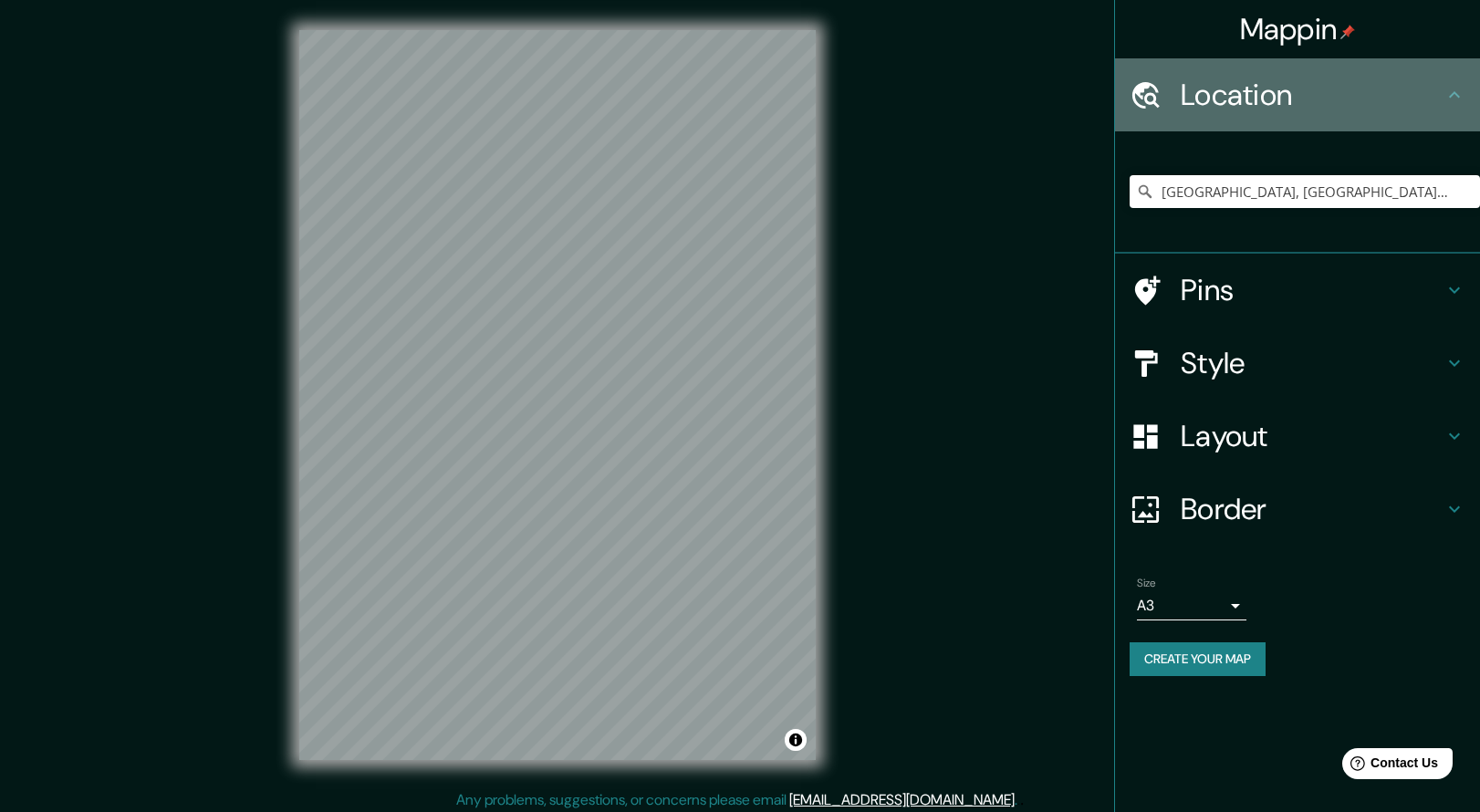
click at [1222, 91] on h4 "Location" at bounding box center [1311, 95] width 263 height 37
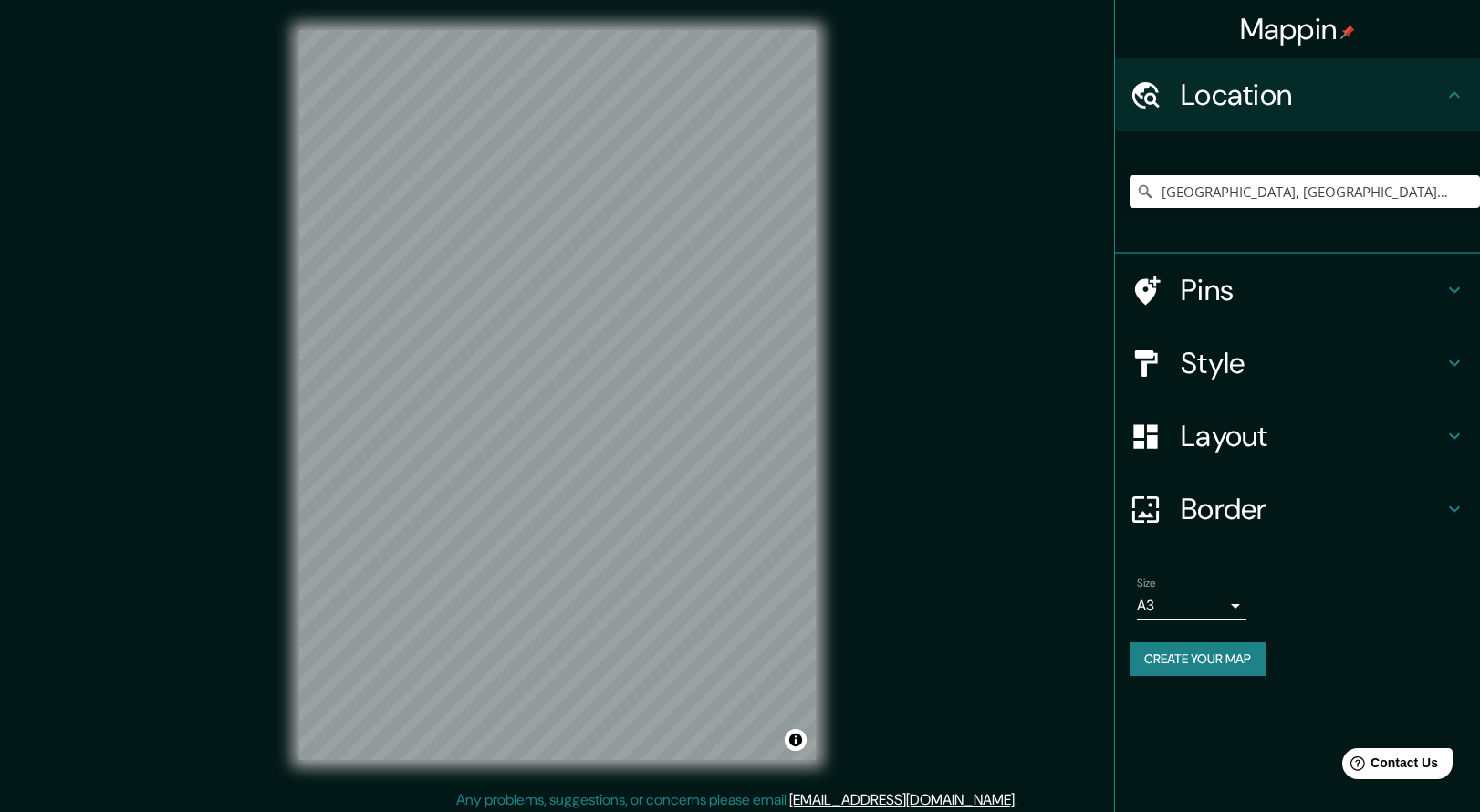
click at [1179, 721] on div "Mappin Location [GEOGRAPHIC_DATA], [GEOGRAPHIC_DATA], [GEOGRAPHIC_DATA] Pins St…" at bounding box center [1297, 406] width 366 height 812
click at [1181, 655] on button "Create your map" at bounding box center [1197, 659] width 136 height 34
